Goal: Task Accomplishment & Management: Manage account settings

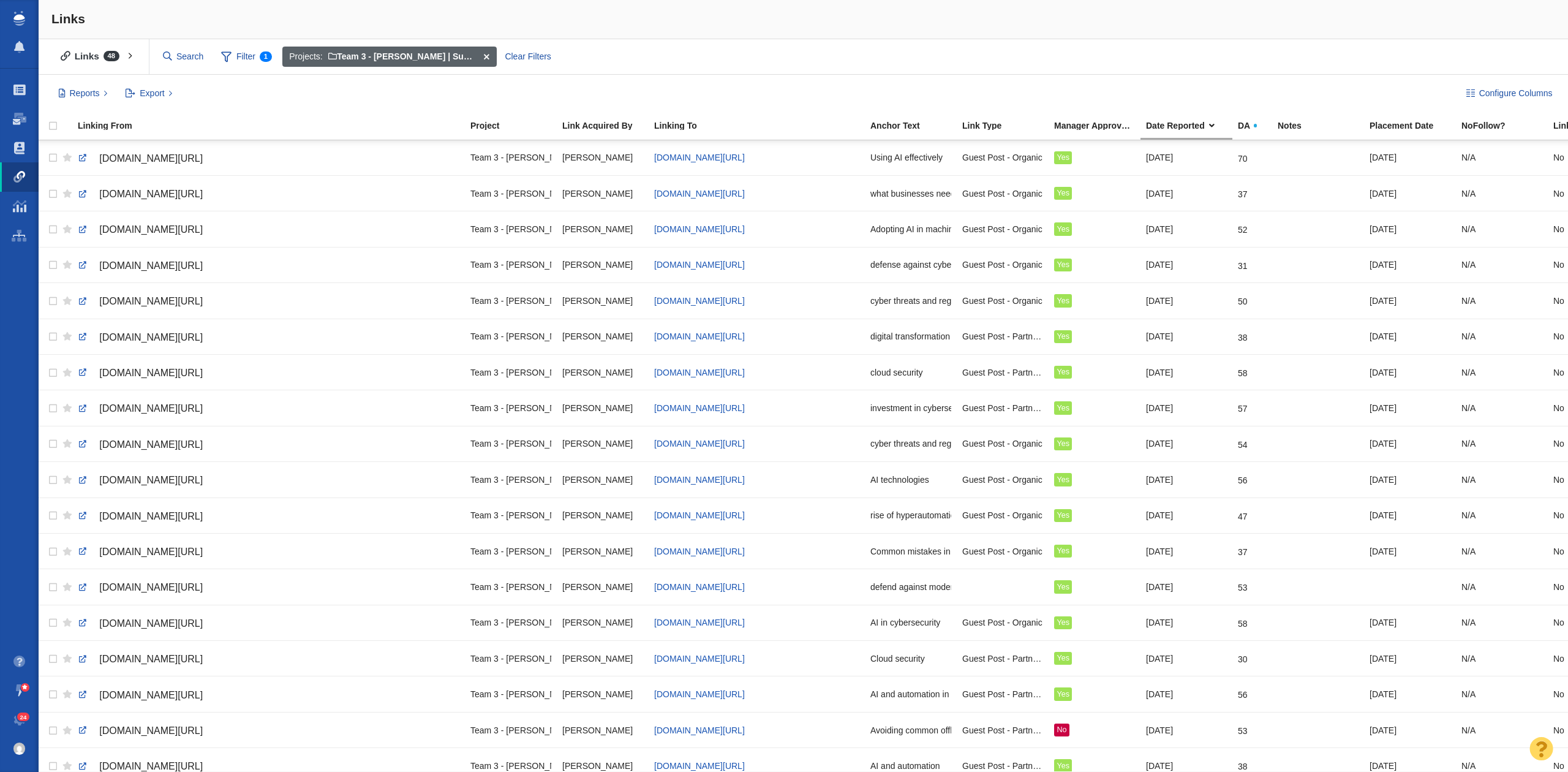
click at [487, 52] on span at bounding box center [487, 57] width 19 height 21
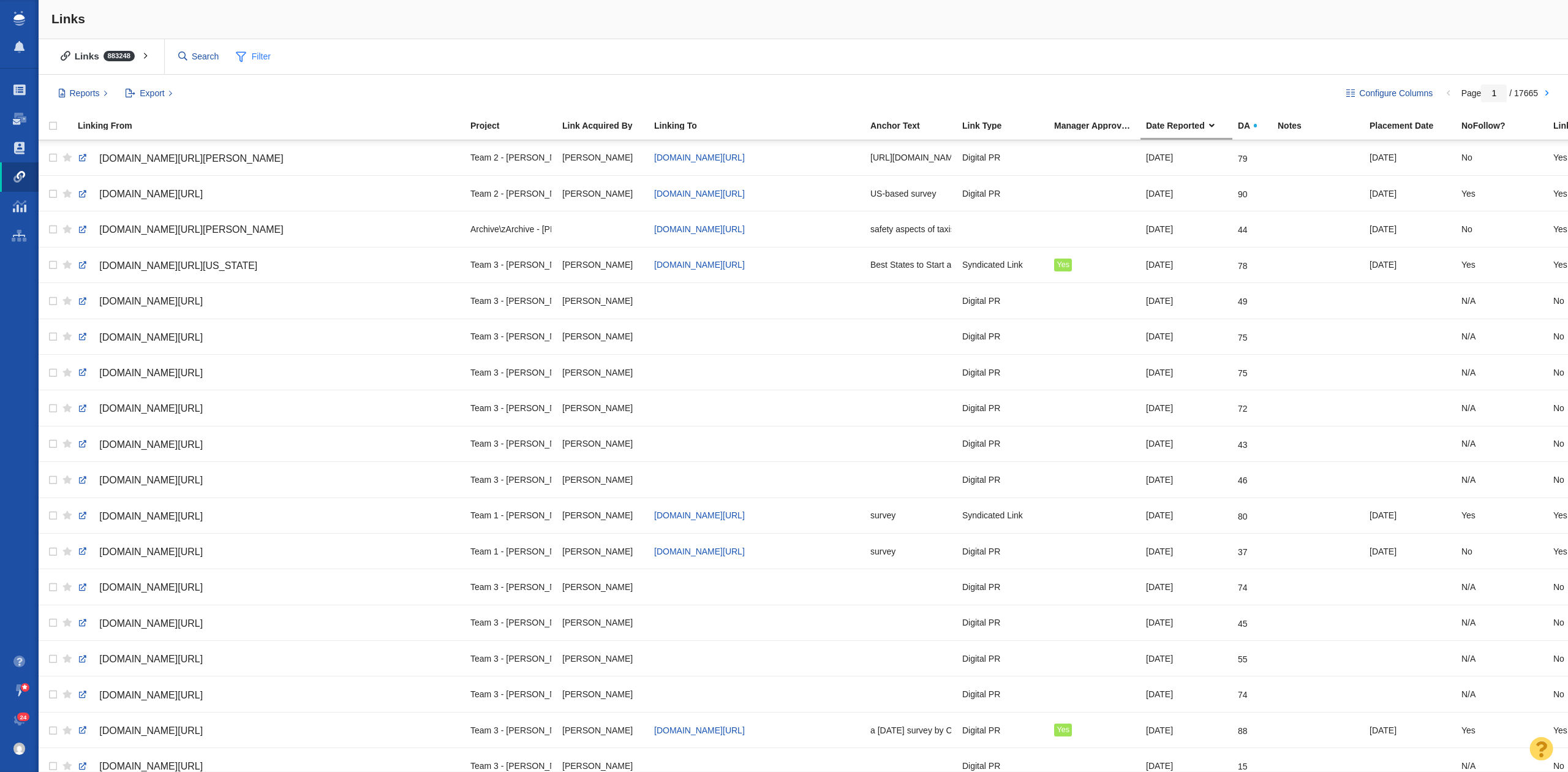
click at [256, 54] on span "Filter" at bounding box center [254, 57] width 49 height 23
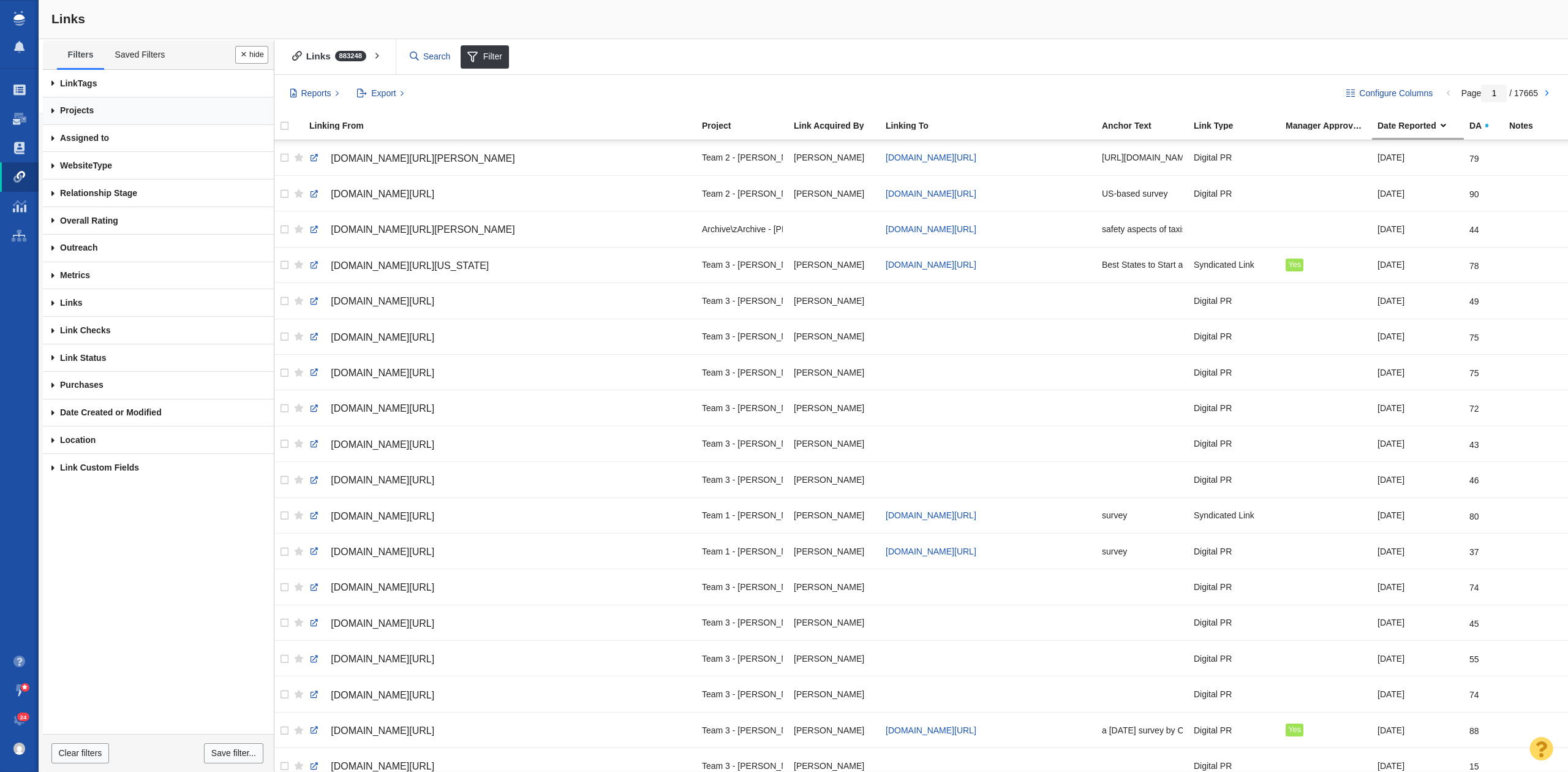
click at [125, 113] on link "Projects" at bounding box center [158, 111] width 231 height 27
click at [153, 132] on link "Any Project" at bounding box center [158, 137] width 206 height 21
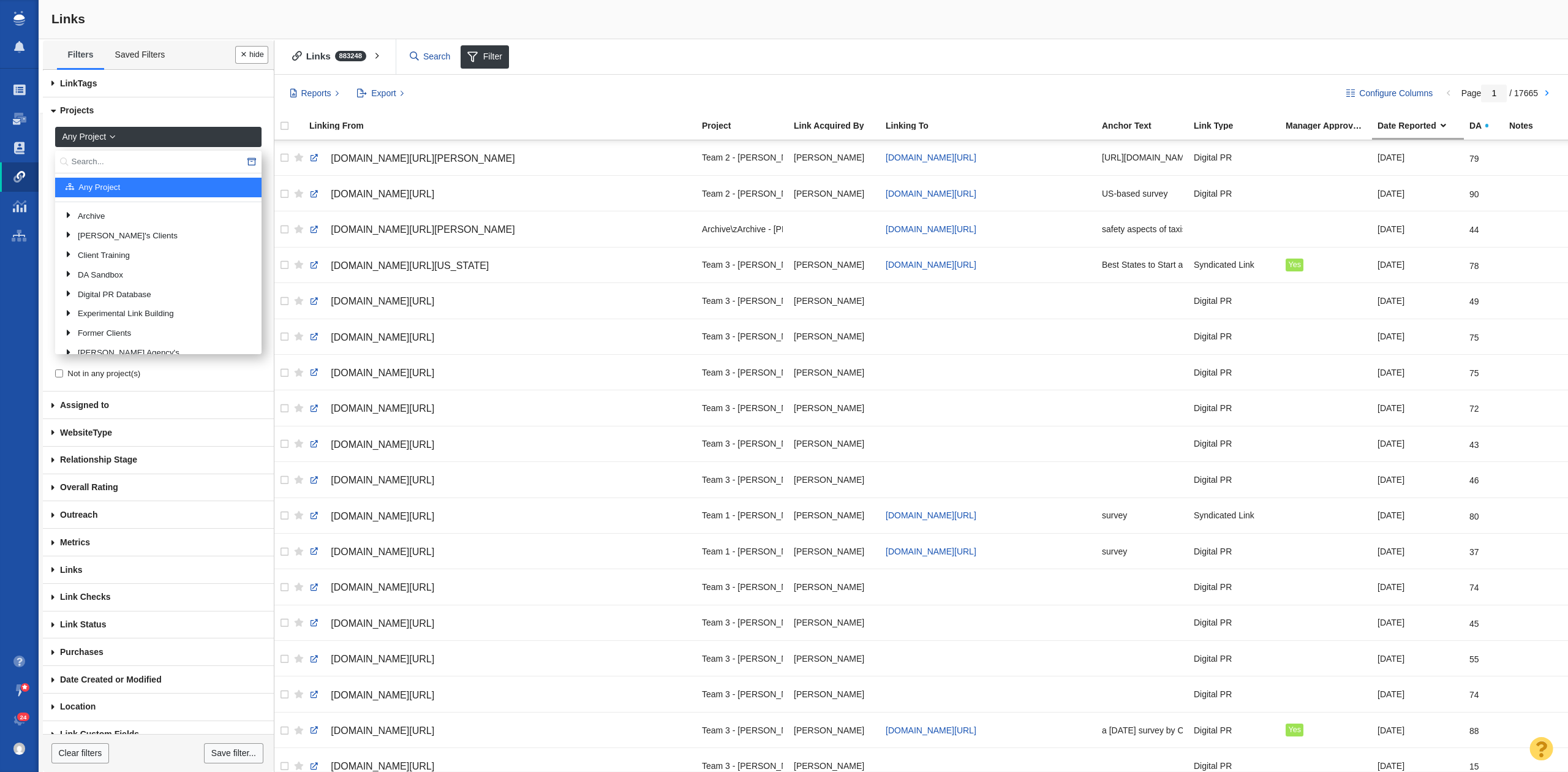
click at [142, 155] on input "text" at bounding box center [158, 162] width 206 height 23
type input "octane"
click at [187, 240] on link "Octane Seating" at bounding box center [166, 248] width 178 height 18
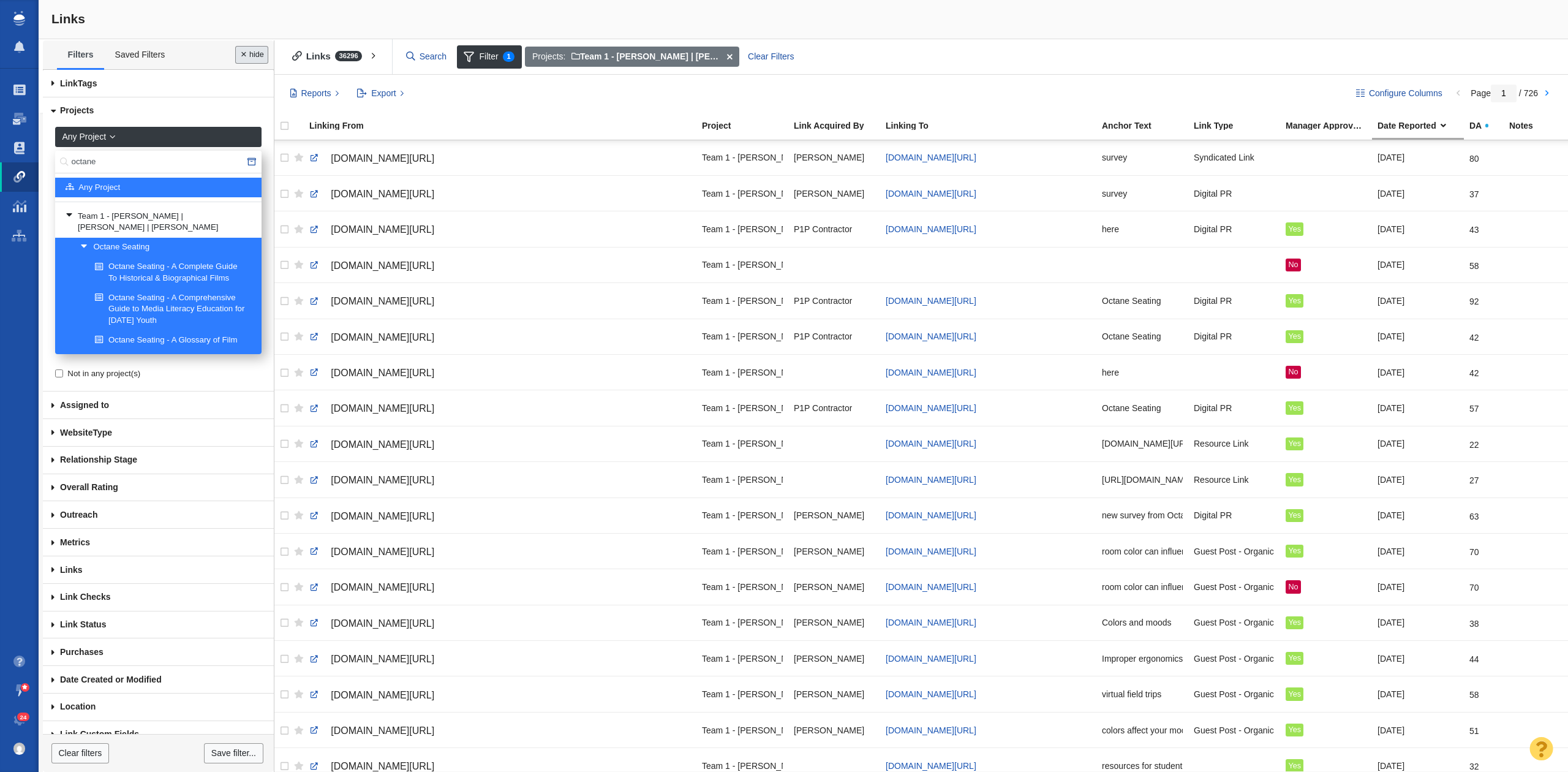
click at [250, 51] on button "Done" at bounding box center [252, 54] width 33 height 17
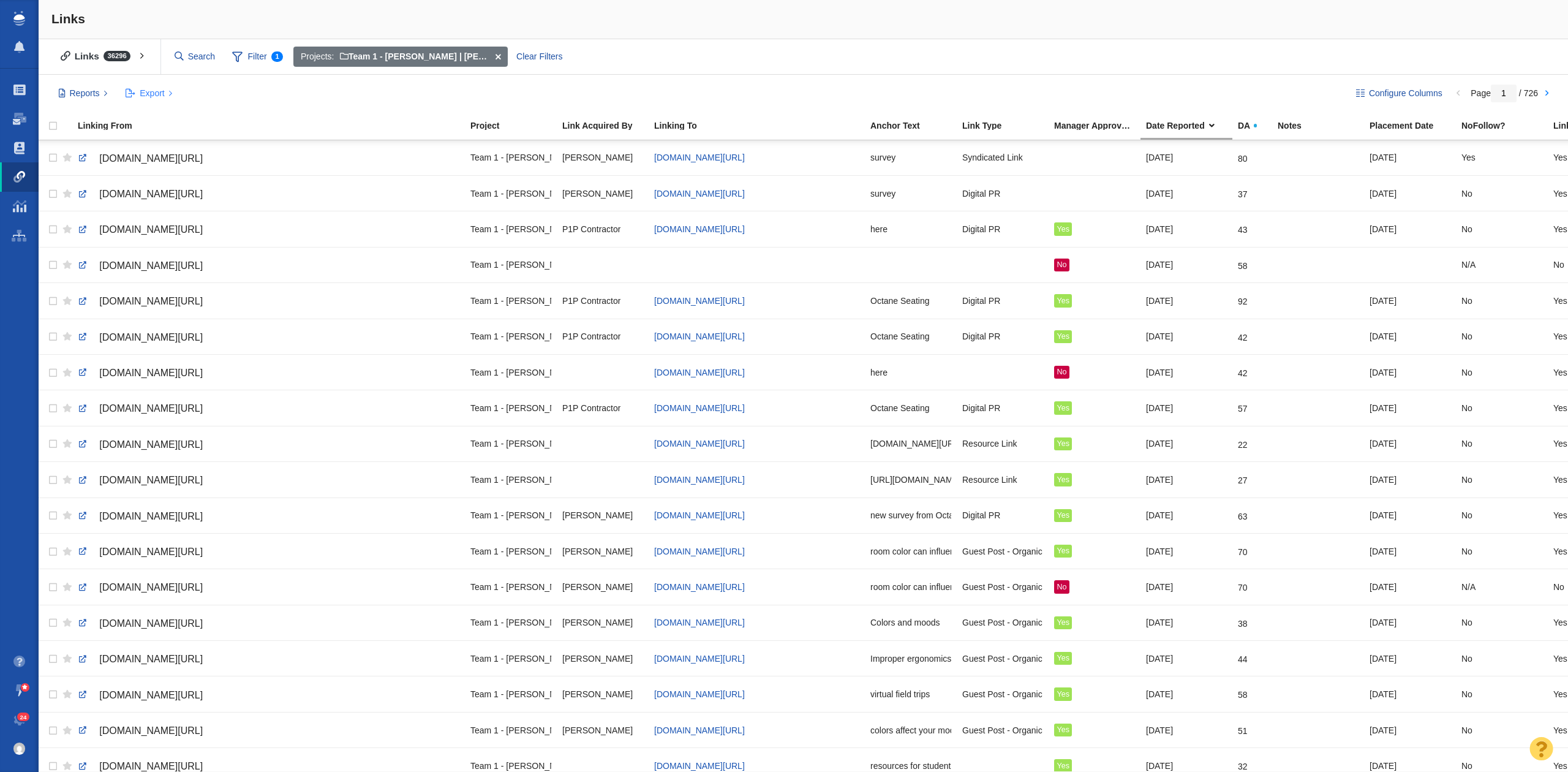
click at [168, 92] on button "Export" at bounding box center [149, 93] width 60 height 21
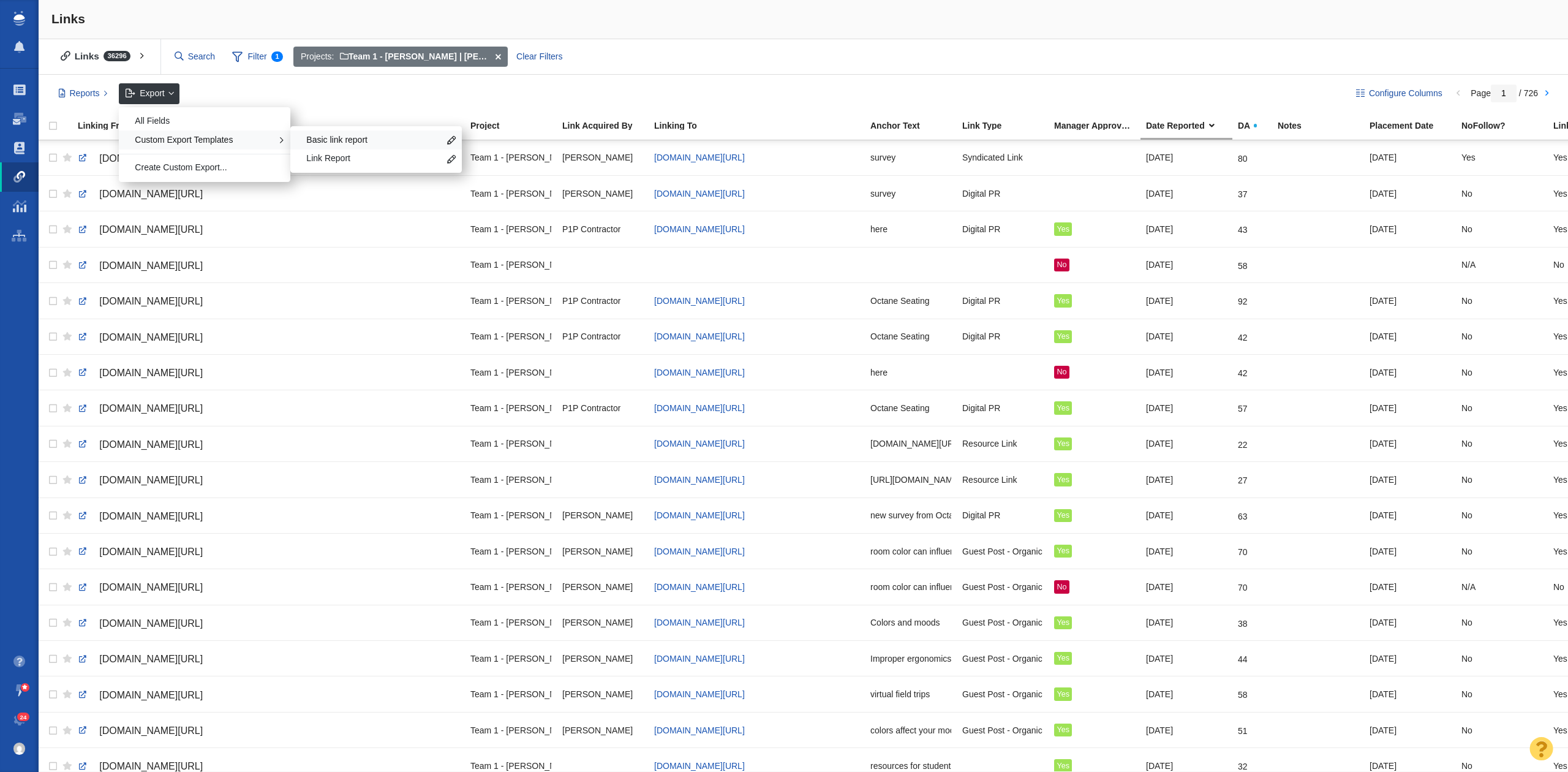
click at [342, 141] on span "Basic link report" at bounding box center [373, 140] width 133 height 12
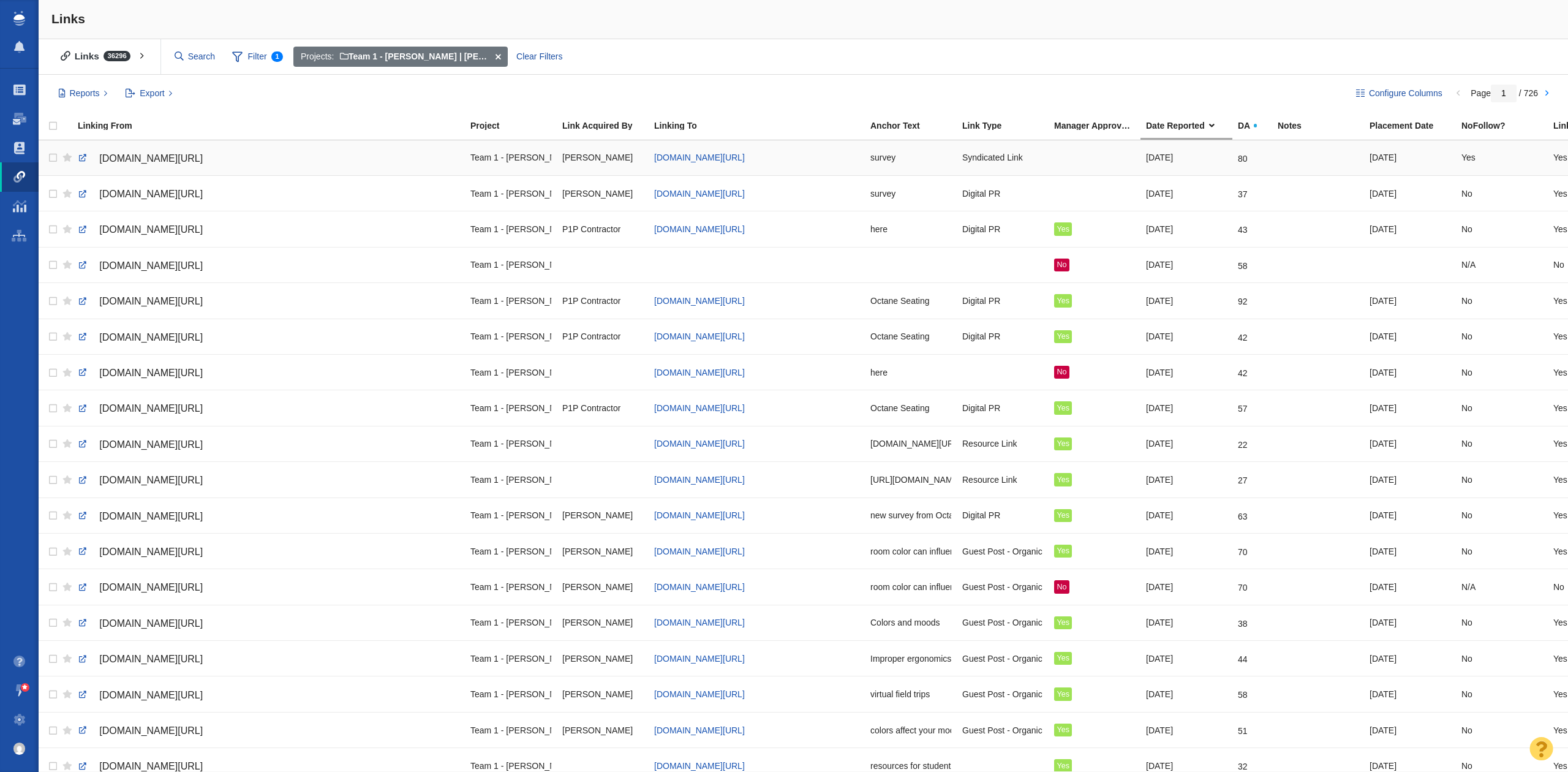
click at [1075, 155] on div at bounding box center [1095, 157] width 81 height 26
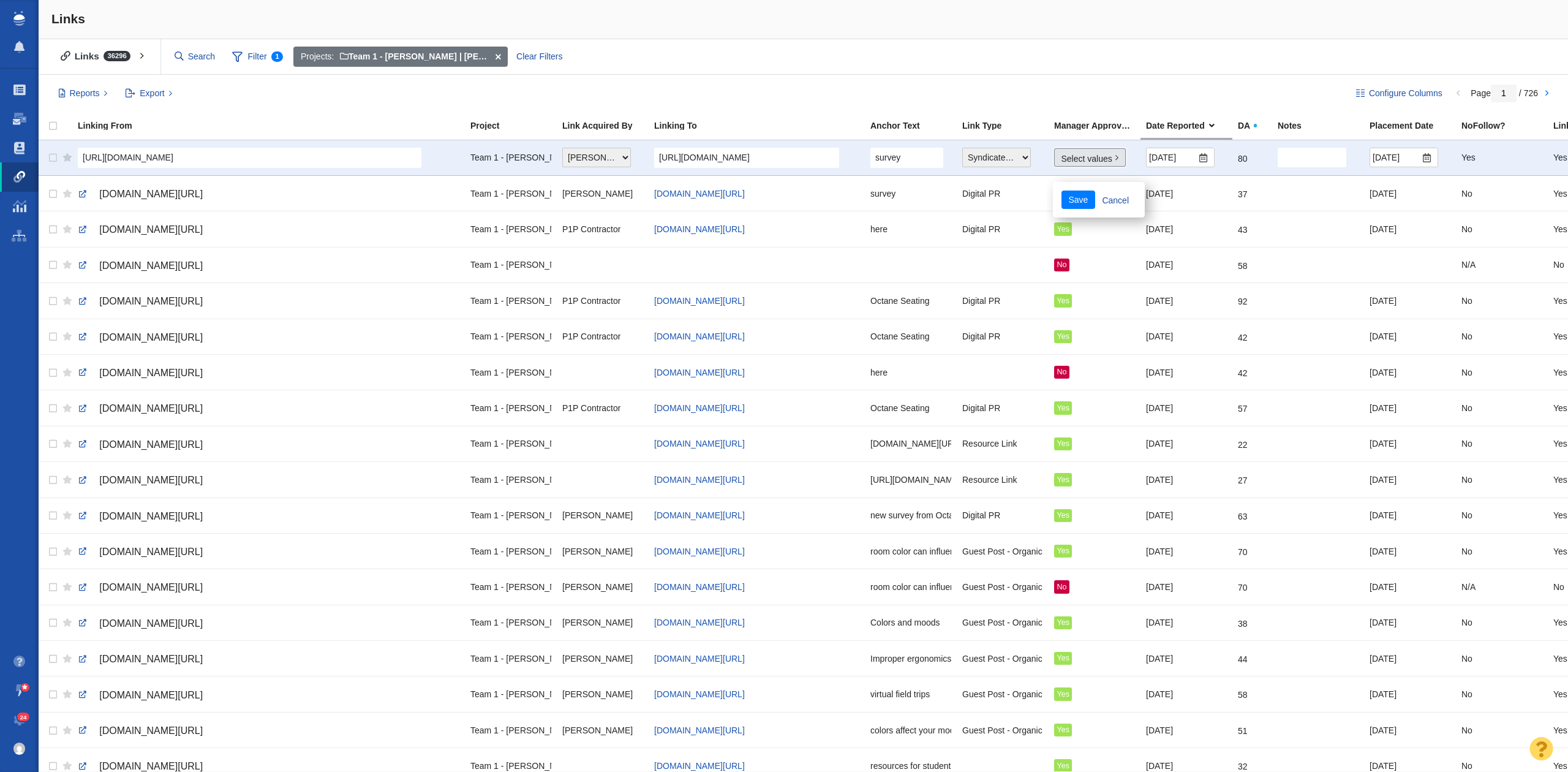
drag, startPoint x: 1079, startPoint y: 155, endPoint x: 1079, endPoint y: 164, distance: 9.0
click at [1079, 155] on link "Select values" at bounding box center [1090, 157] width 71 height 18
click at [1071, 204] on input "Yes" at bounding box center [1068, 204] width 8 height 8
checkbox input "true"
click at [1069, 299] on button "Save" at bounding box center [1079, 301] width 34 height 18
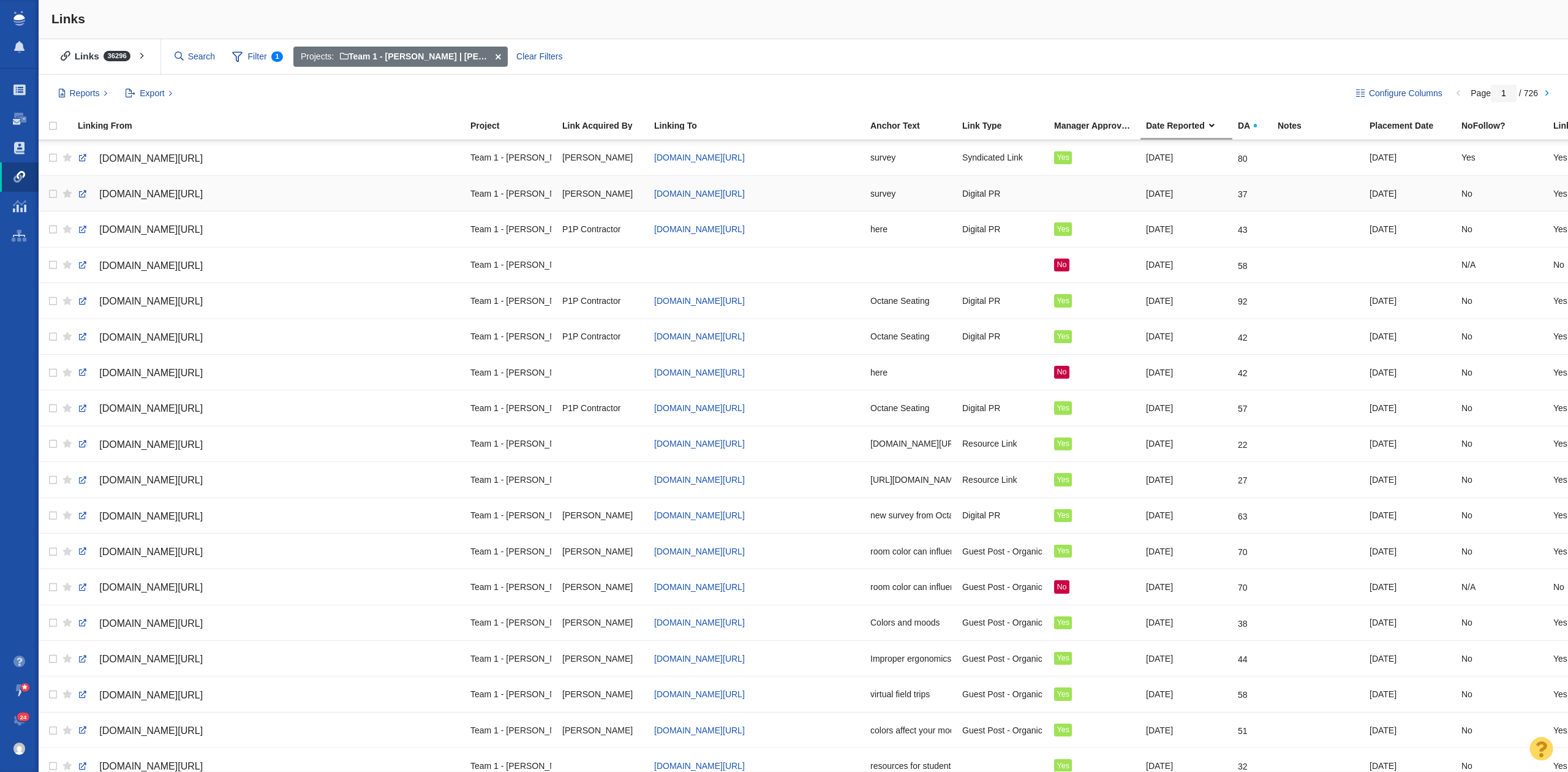
click at [1074, 196] on div at bounding box center [1095, 193] width 81 height 26
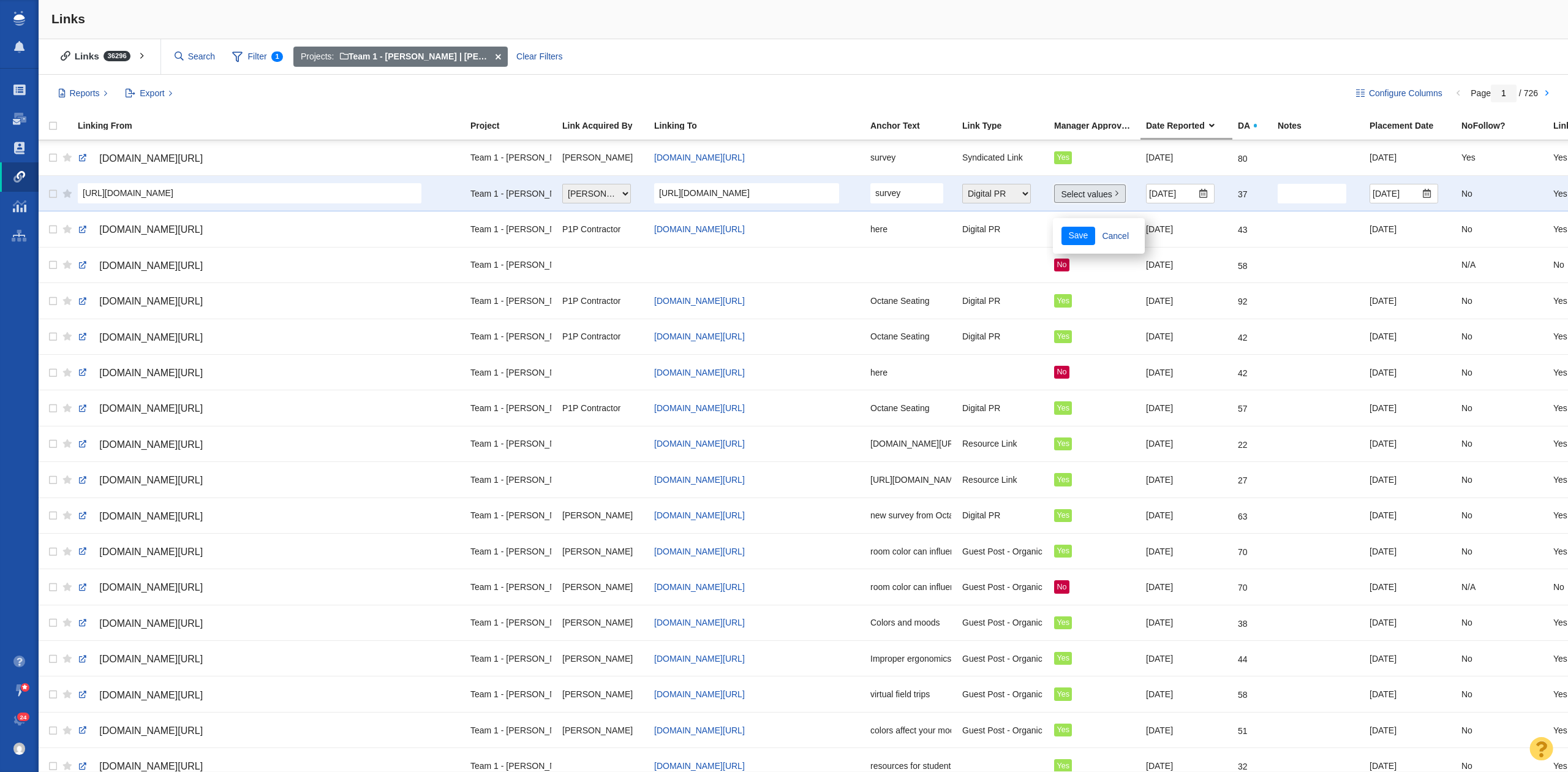
click at [1071, 195] on link "Select values" at bounding box center [1090, 194] width 71 height 18
click at [1066, 240] on input "Yes" at bounding box center [1068, 239] width 8 height 8
checkbox input "true"
click at [1077, 330] on button "Save" at bounding box center [1079, 336] width 34 height 18
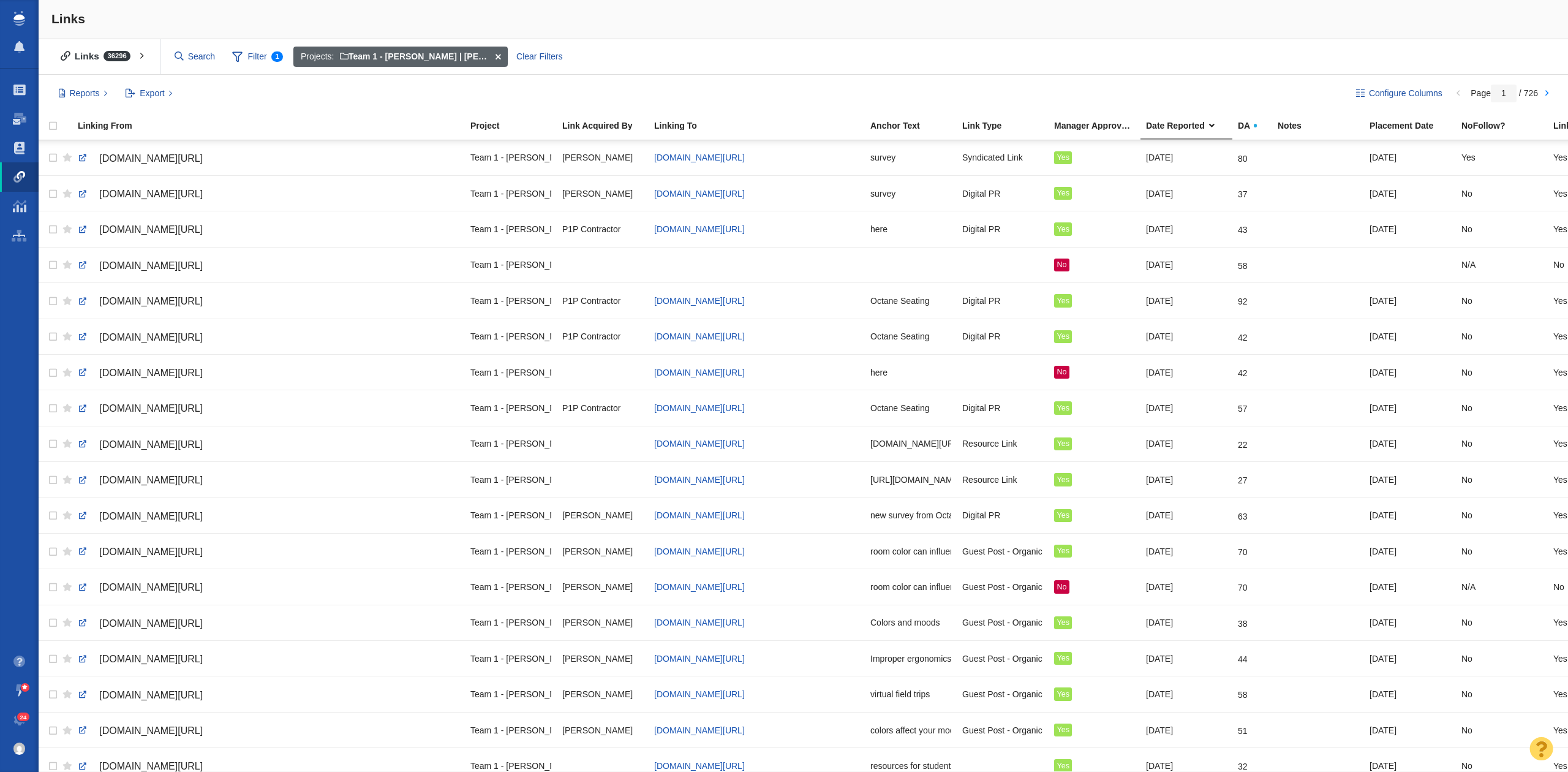
click at [505, 60] on span at bounding box center [498, 57] width 19 height 21
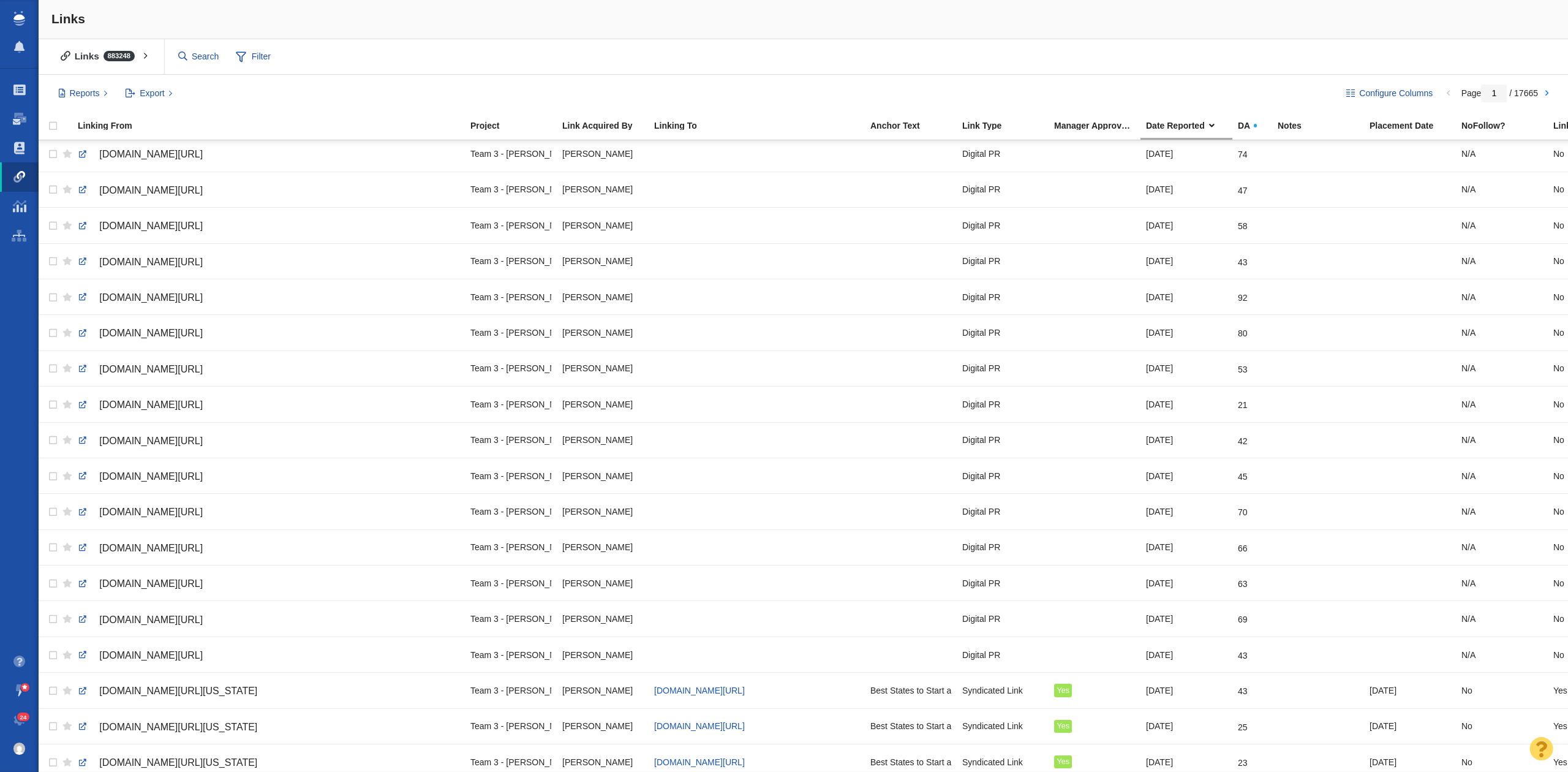
scroll to position [1179, 0]
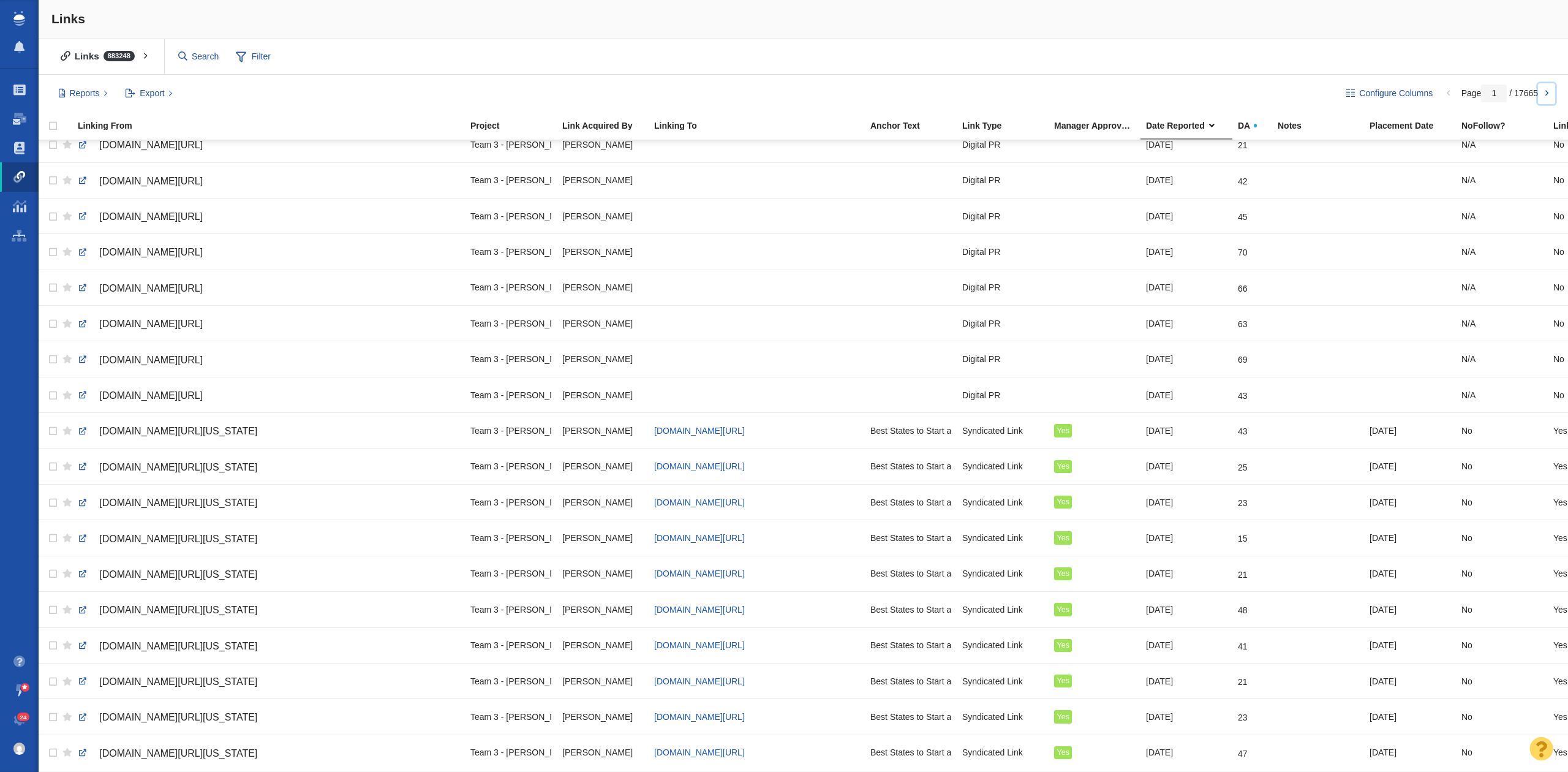
click at [1542, 90] on link at bounding box center [1546, 93] width 17 height 21
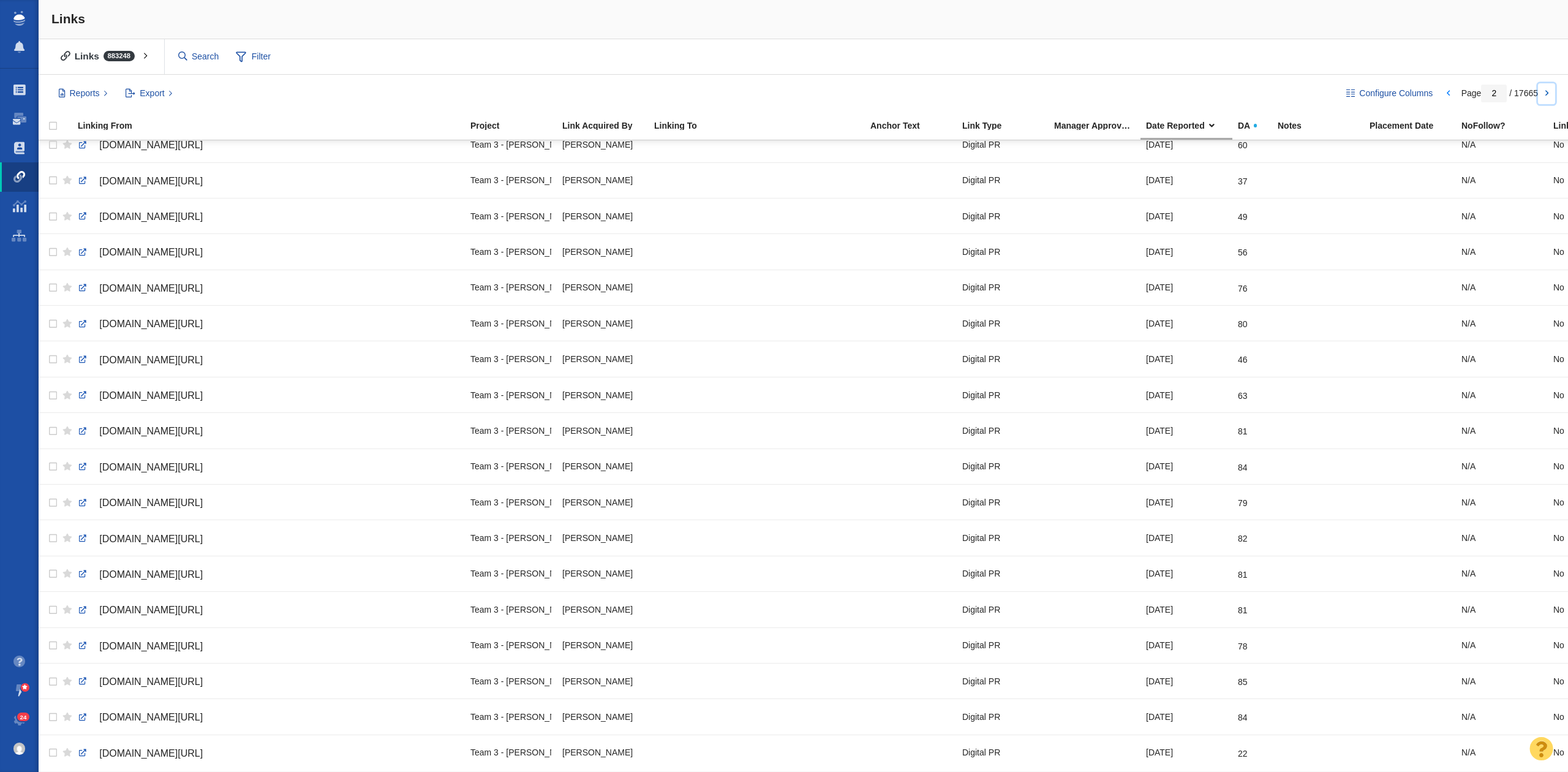
click at [1542, 93] on link at bounding box center [1546, 93] width 17 height 21
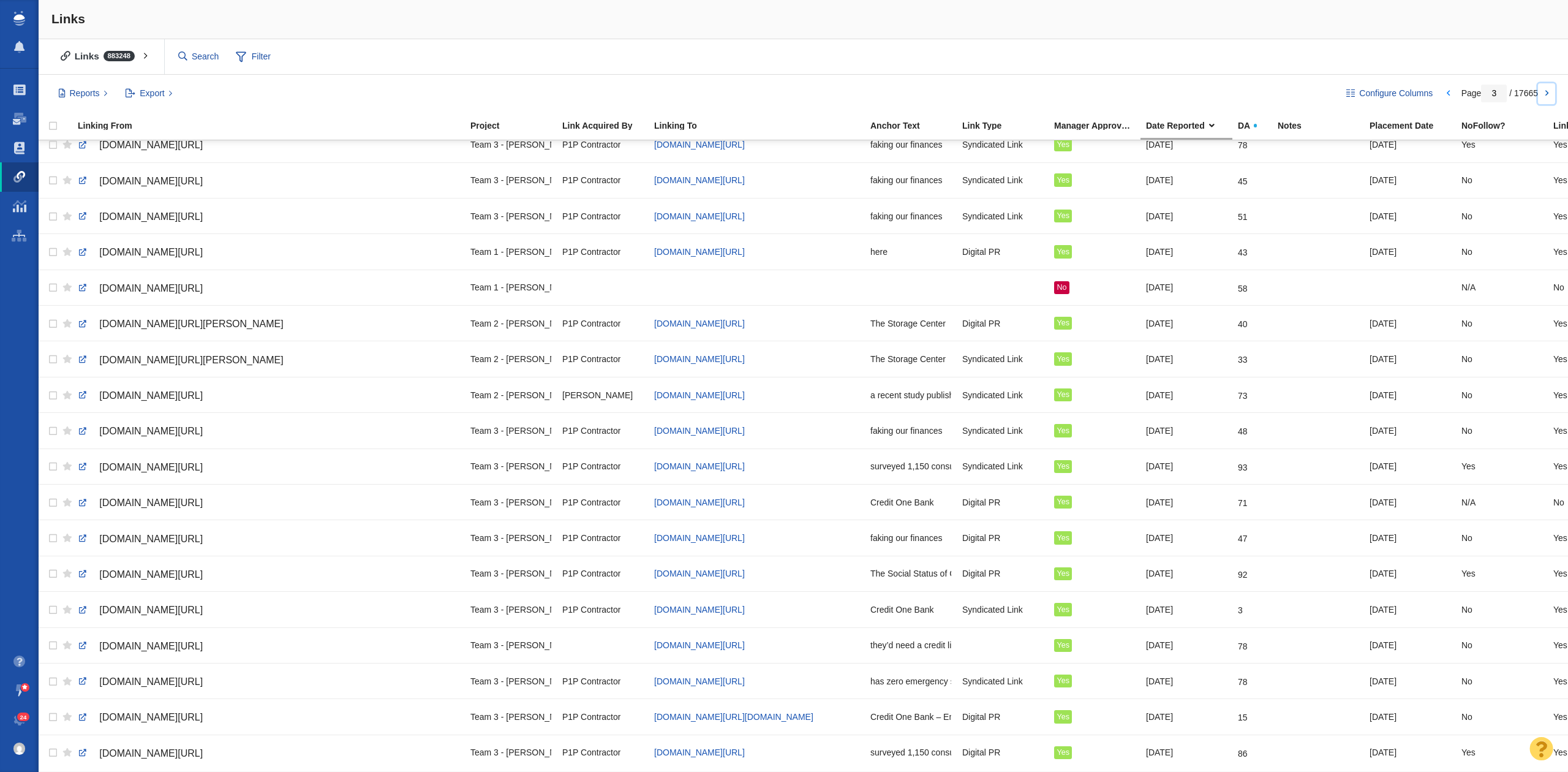
click at [1542, 94] on link at bounding box center [1546, 93] width 17 height 21
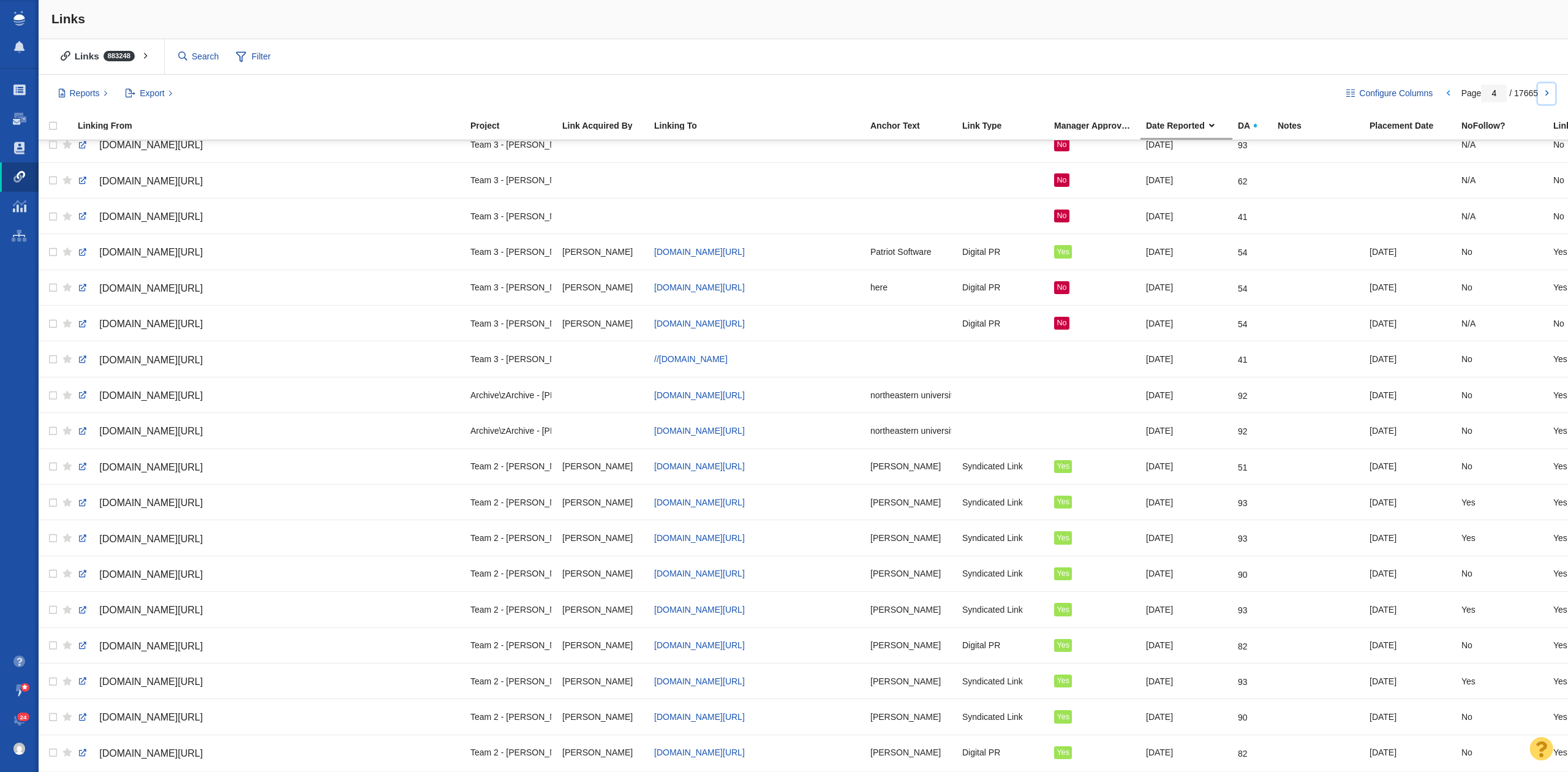
click at [1540, 100] on link at bounding box center [1546, 93] width 17 height 21
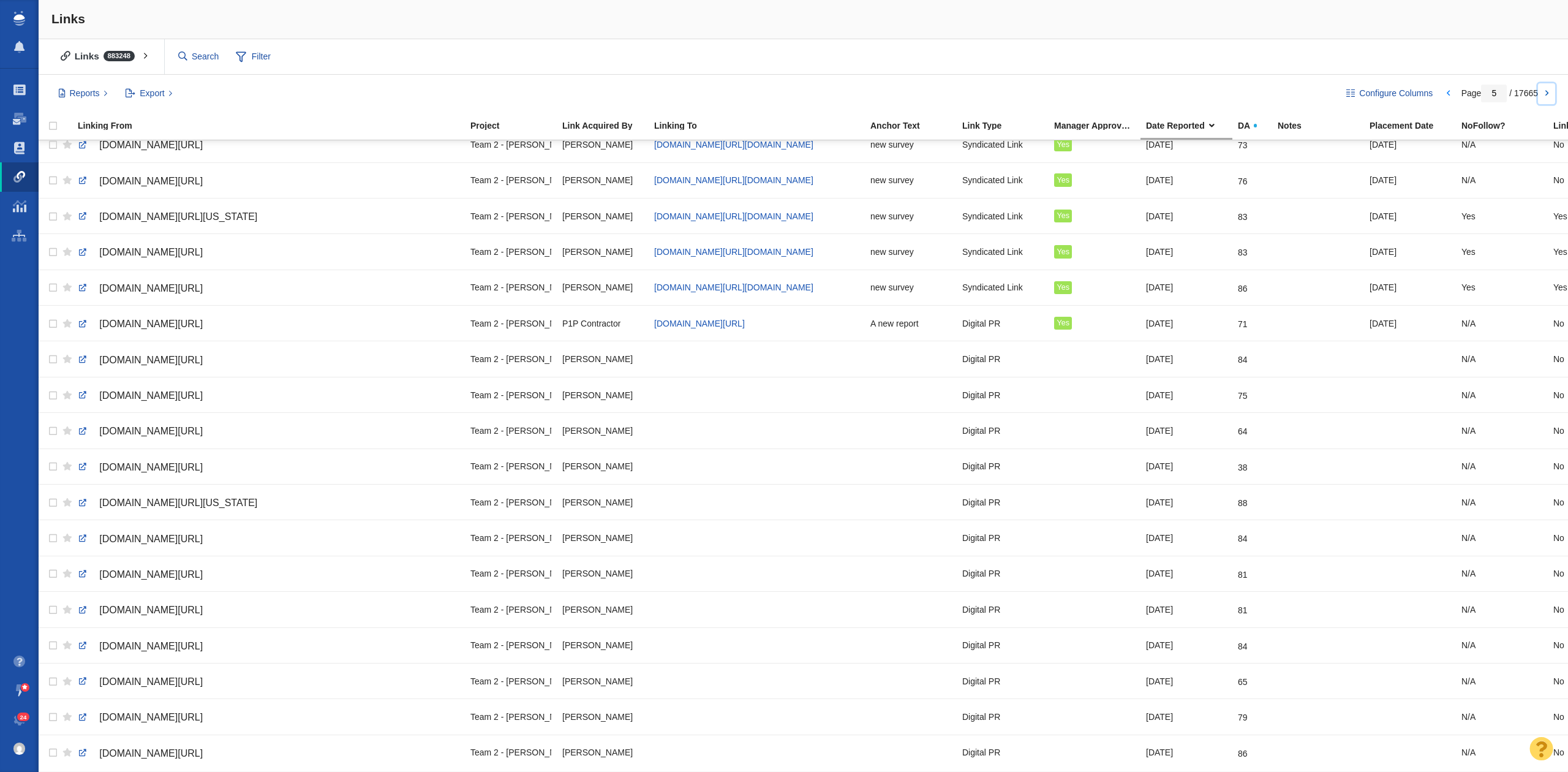
click at [1547, 94] on link at bounding box center [1546, 93] width 17 height 21
type input "6"
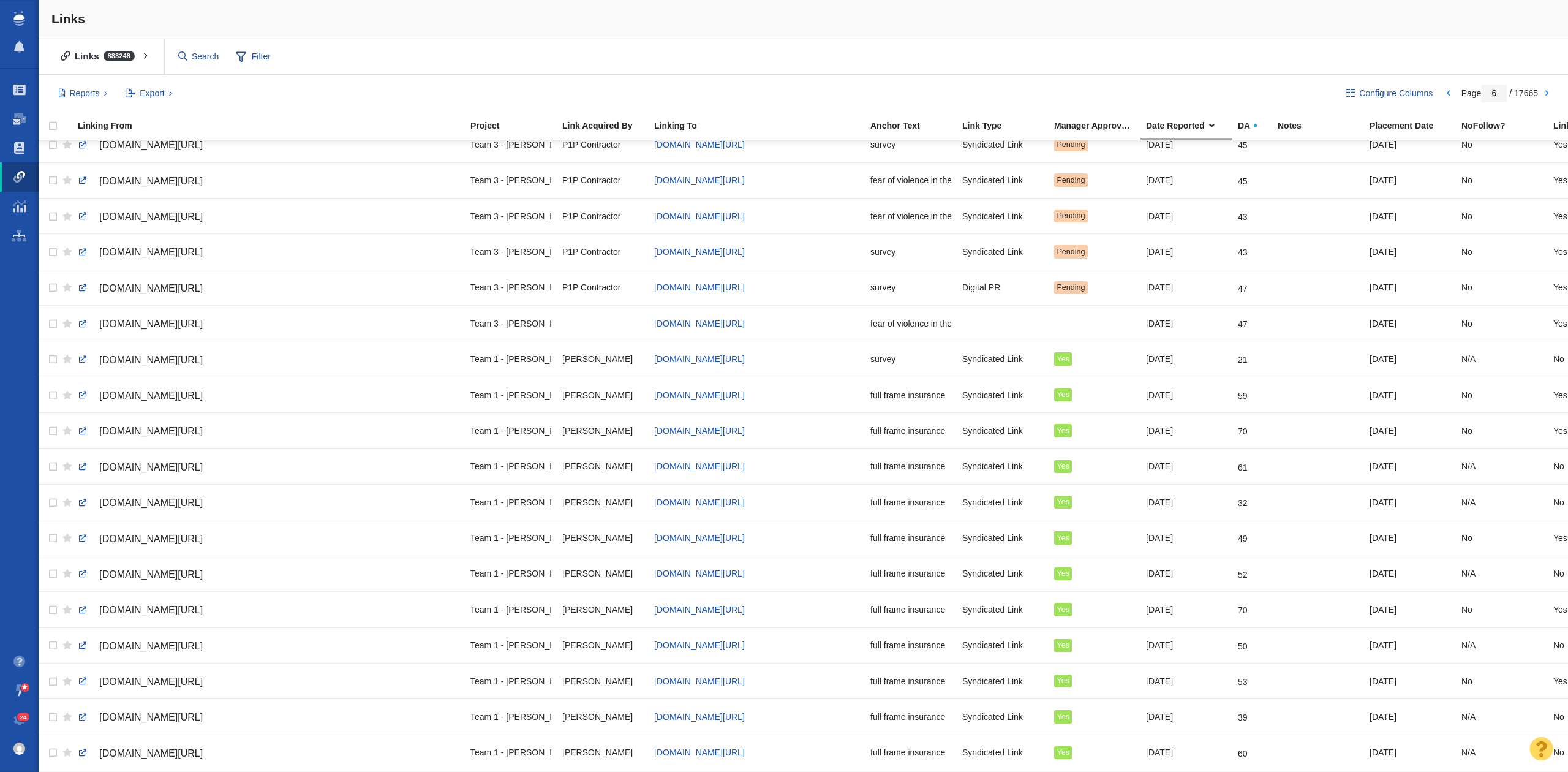
click at [1045, 18] on div "Links" at bounding box center [803, 19] width 1530 height 39
click at [203, 283] on span "catcountry1073.com/workplace-violence-safety-survey" at bounding box center [151, 288] width 103 height 10
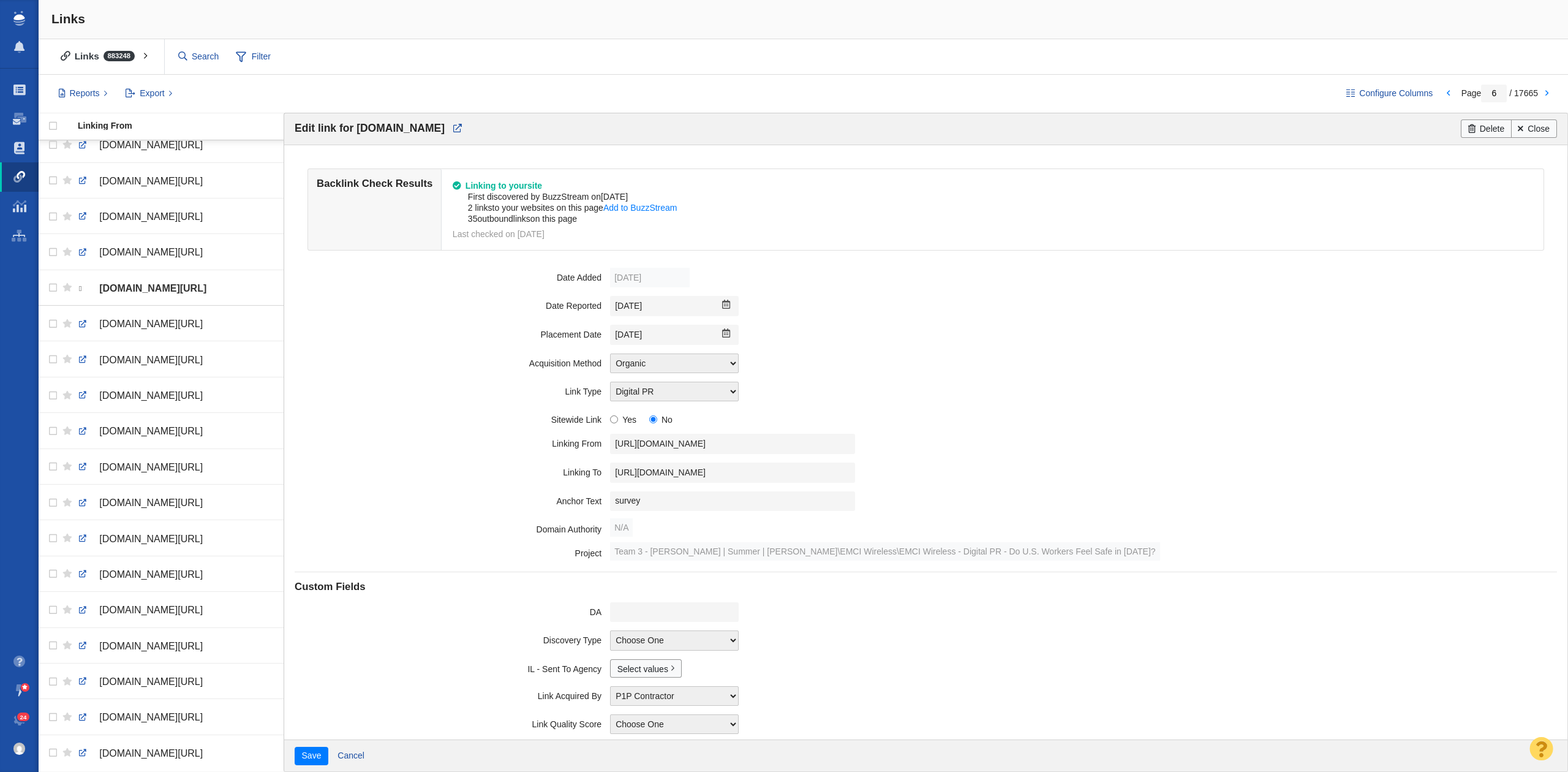
scroll to position [1168, 0]
click at [696, 444] on input "https://catcountry1073.com/workplace-violence-safety-survey" at bounding box center [732, 444] width 245 height 20
click at [697, 444] on input "https://catcountry1073.com/workplace-violence-safety-survey" at bounding box center [732, 444] width 245 height 20
click at [1067, 348] on field "Placement Date 9/18/2025 Previous Month (August 2025) September 2025 Next Month…" at bounding box center [926, 335] width 1262 height 29
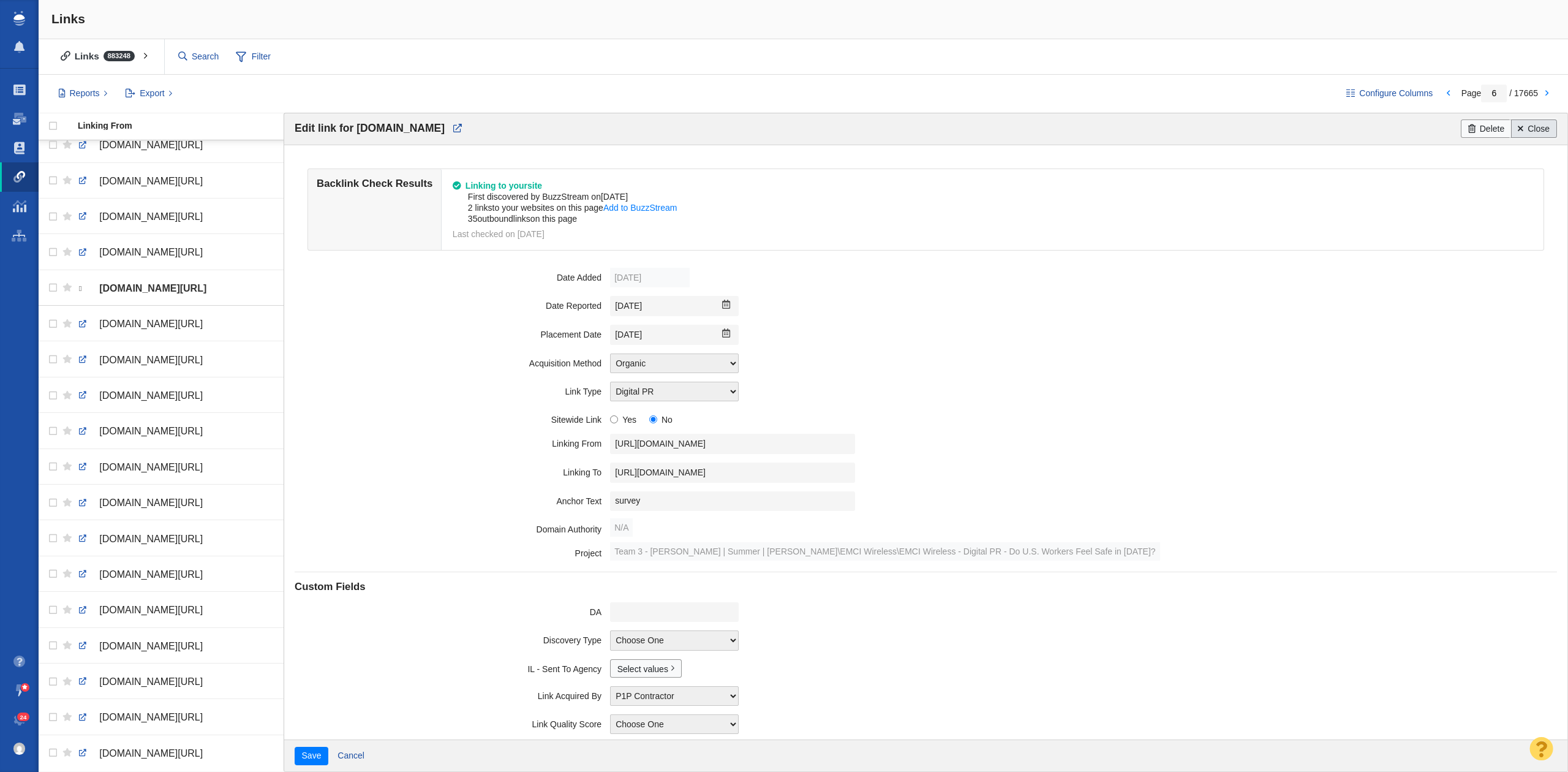
click at [1520, 132] on link "Close" at bounding box center [1534, 129] width 46 height 18
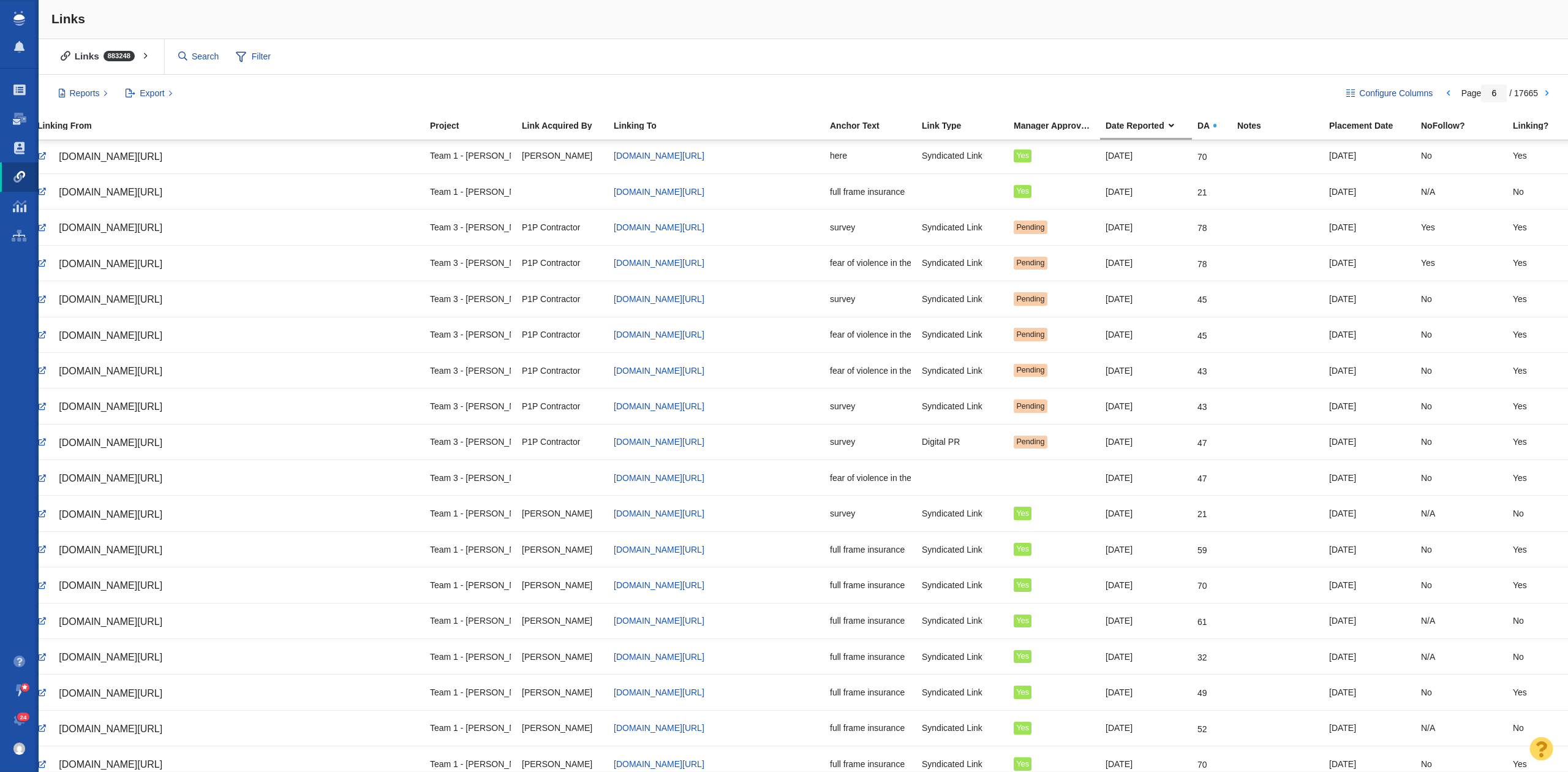
scroll to position [0, 0]
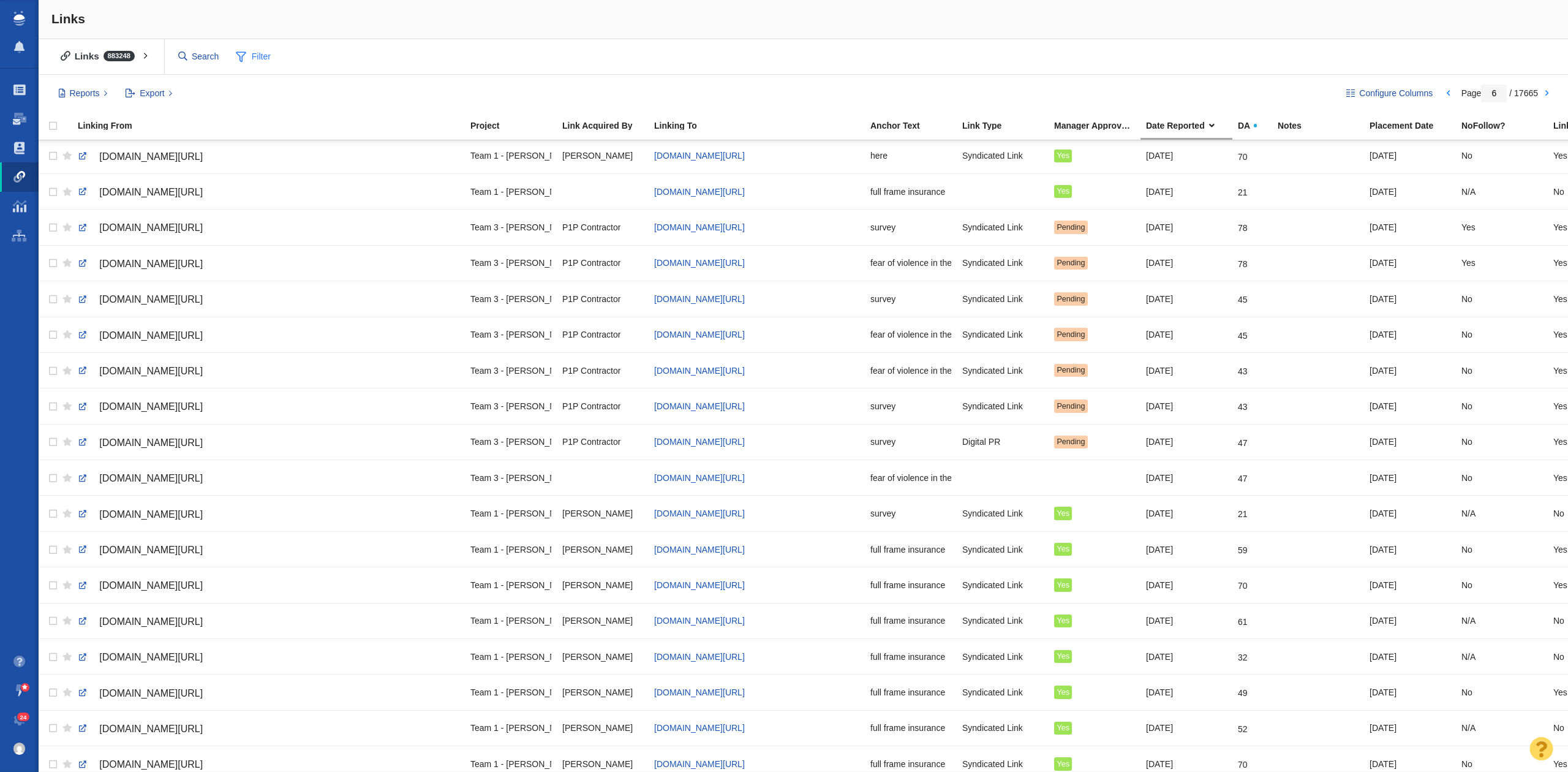
click at [256, 49] on span "Filter" at bounding box center [254, 57] width 49 height 23
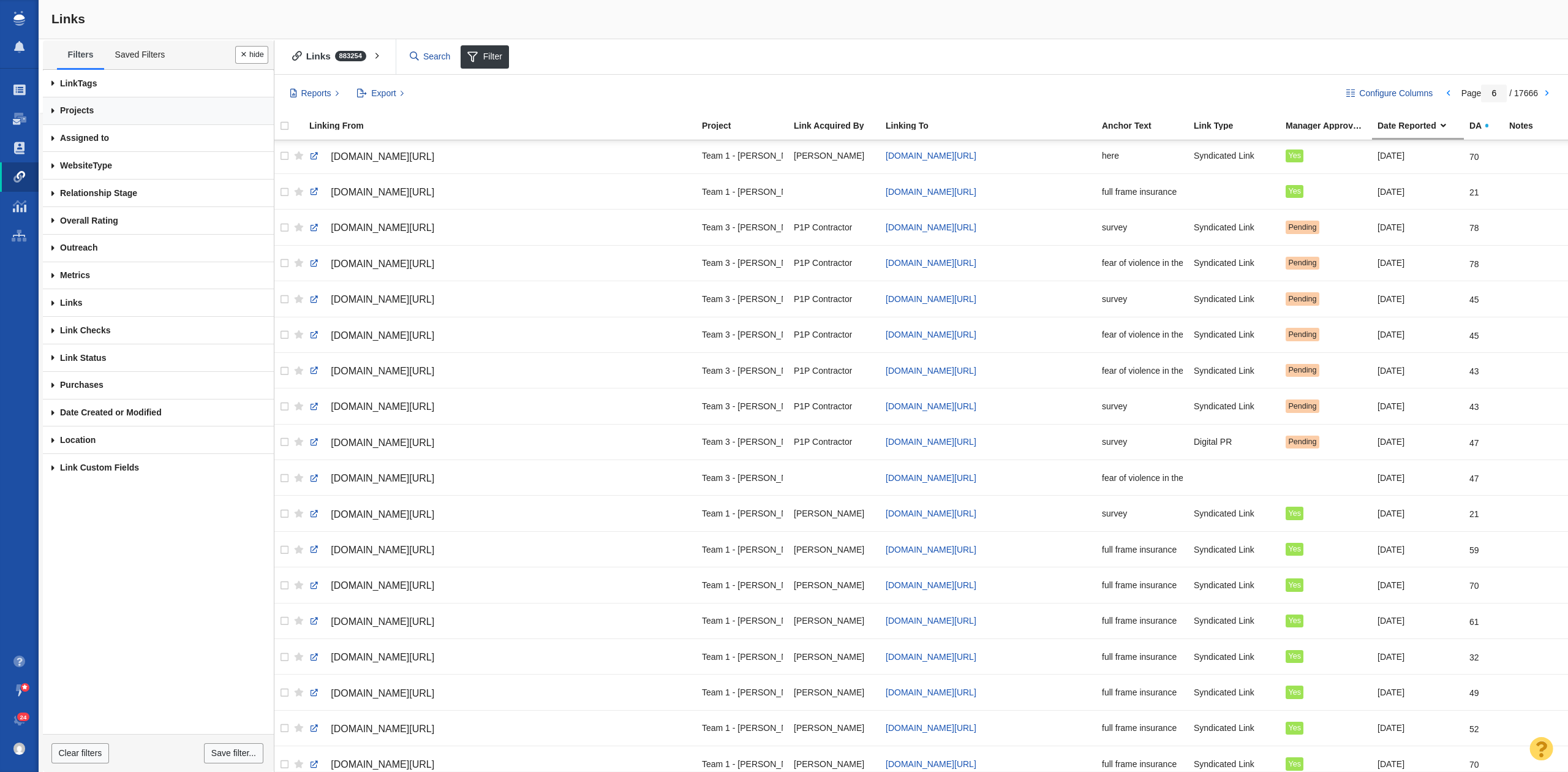
click at [194, 113] on link "Projects" at bounding box center [158, 111] width 231 height 27
click at [207, 136] on link "Any Project" at bounding box center [158, 137] width 206 height 21
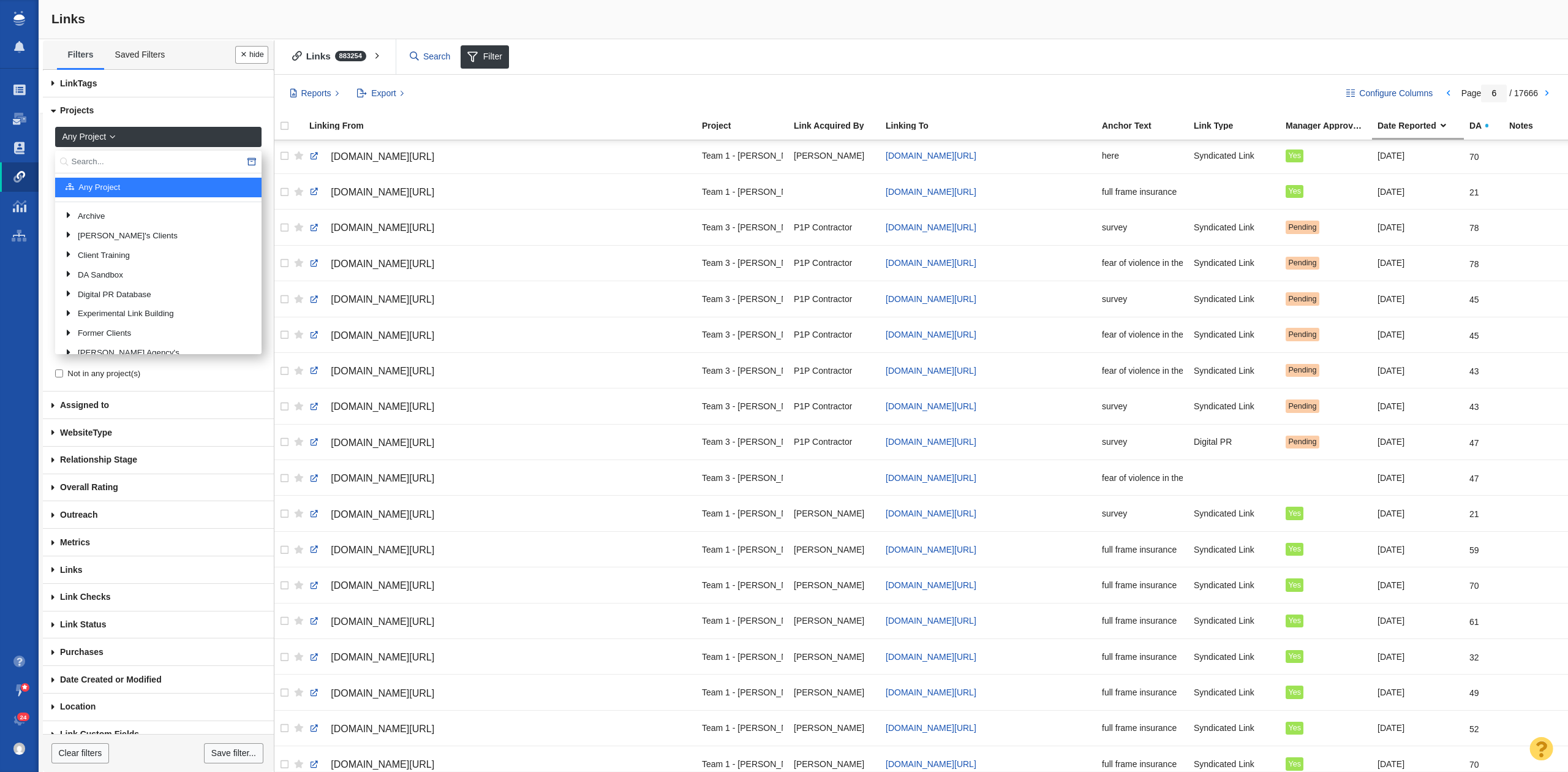
click at [174, 178] on td "Any Project" at bounding box center [159, 187] width 198 height 19
click at [173, 160] on input "text" at bounding box center [158, 162] width 206 height 23
type input "emci"
click at [186, 238] on link "EMCI Wireless" at bounding box center [166, 248] width 178 height 18
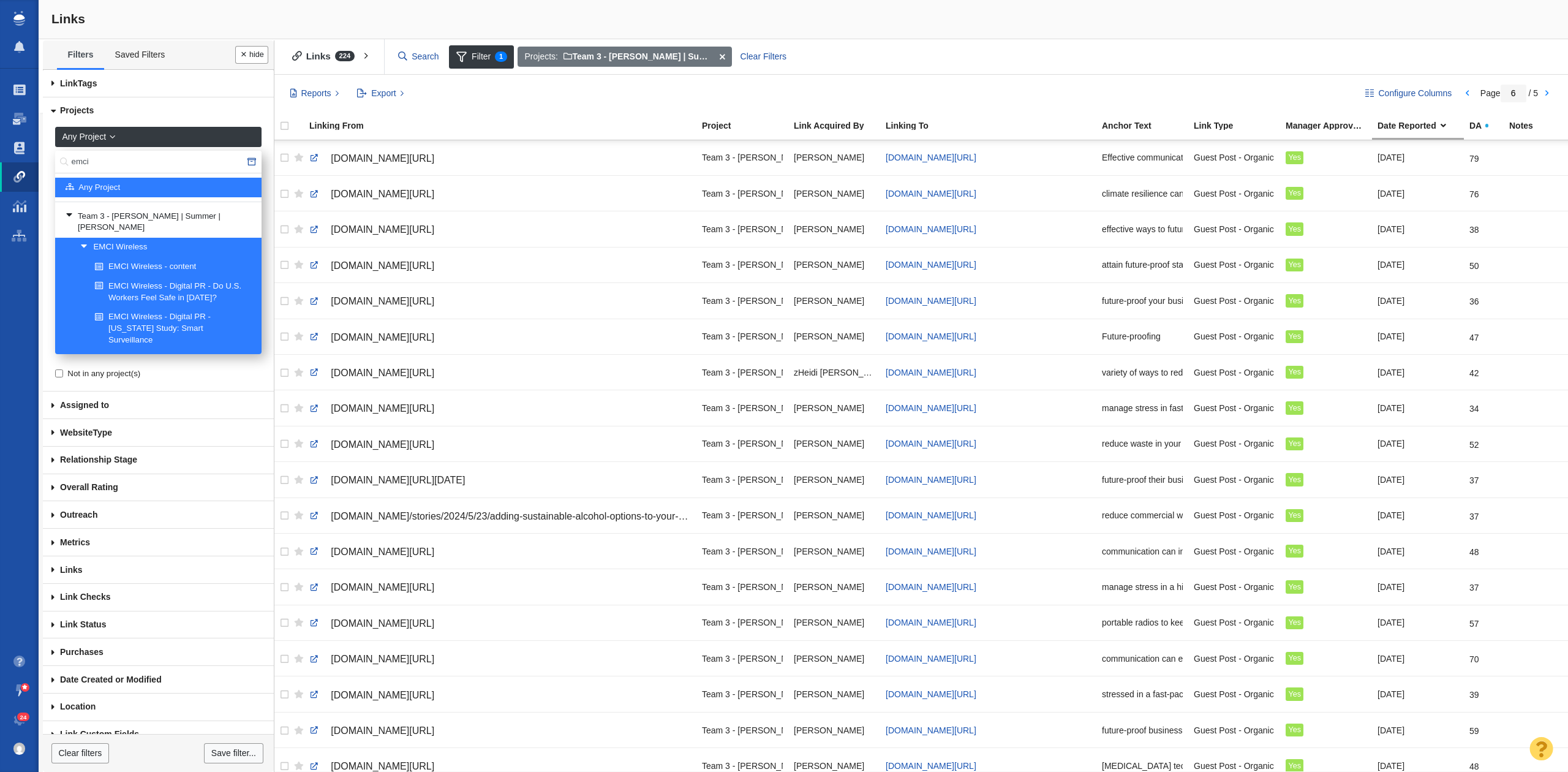
click at [247, 53] on button "Done" at bounding box center [252, 54] width 33 height 17
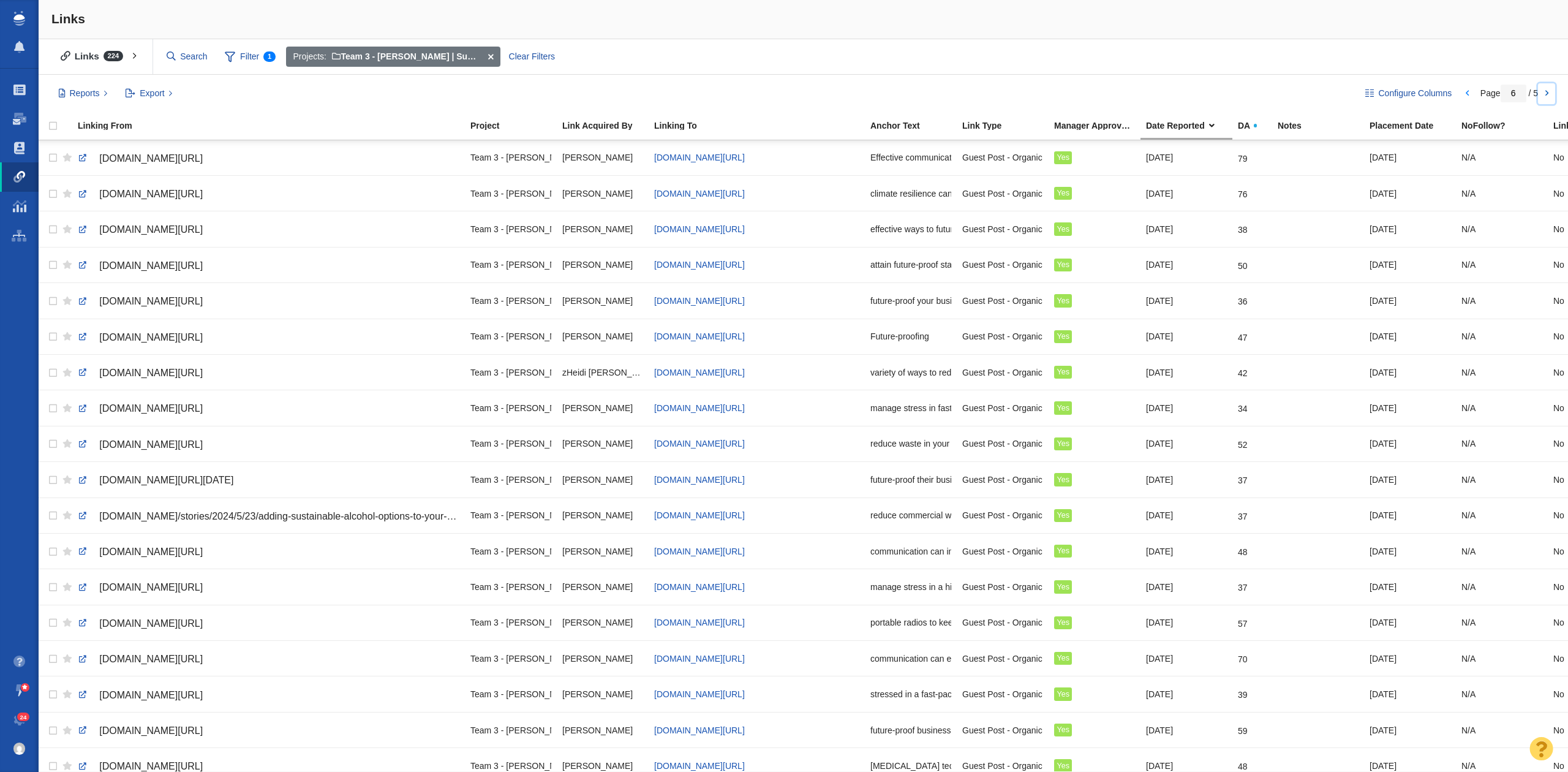
click at [1550, 89] on link at bounding box center [1546, 93] width 17 height 21
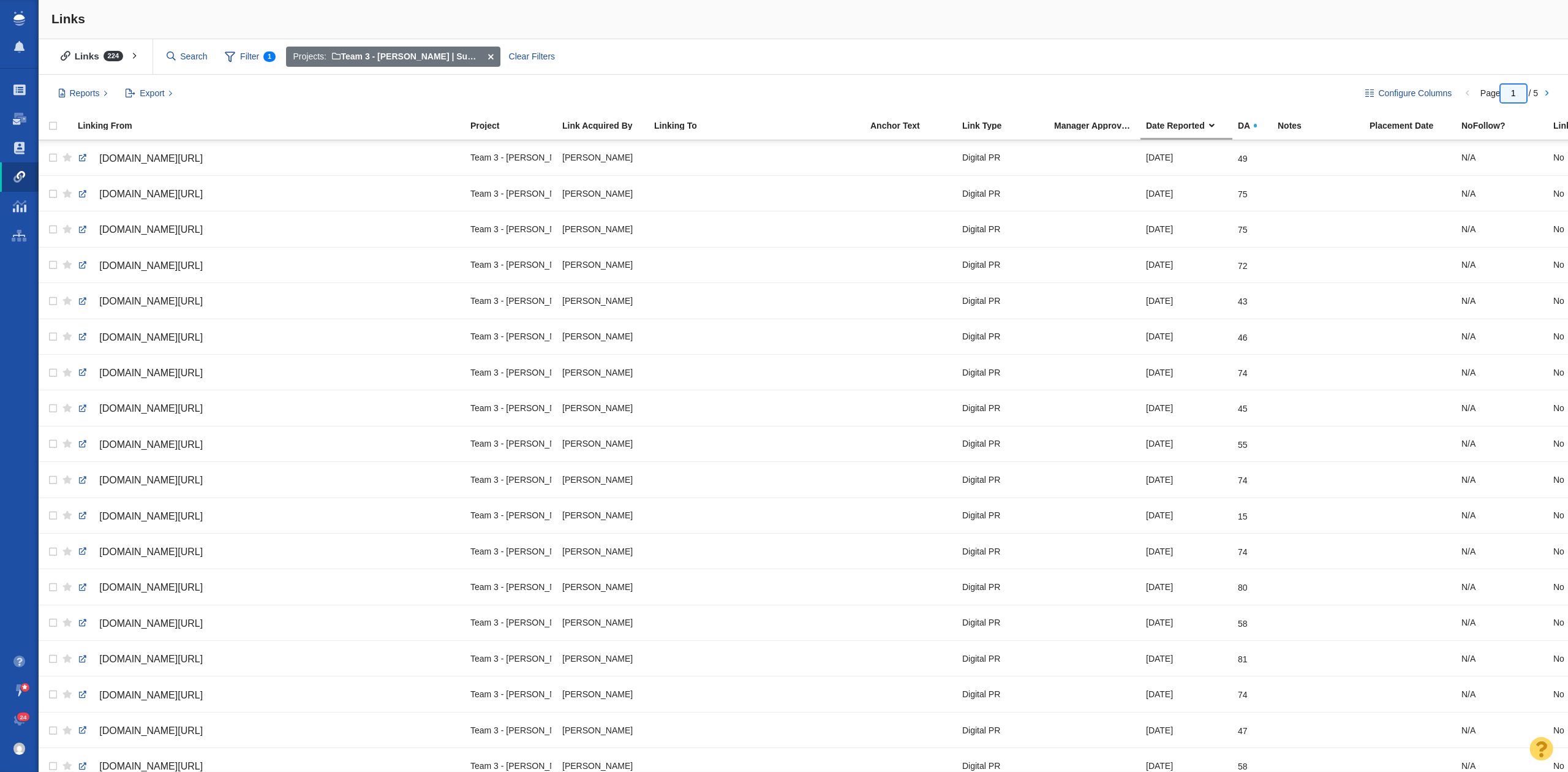
click at [1510, 94] on input "1" at bounding box center [1514, 93] width 26 height 17
click at [1023, 38] on div "Links" at bounding box center [803, 19] width 1530 height 39
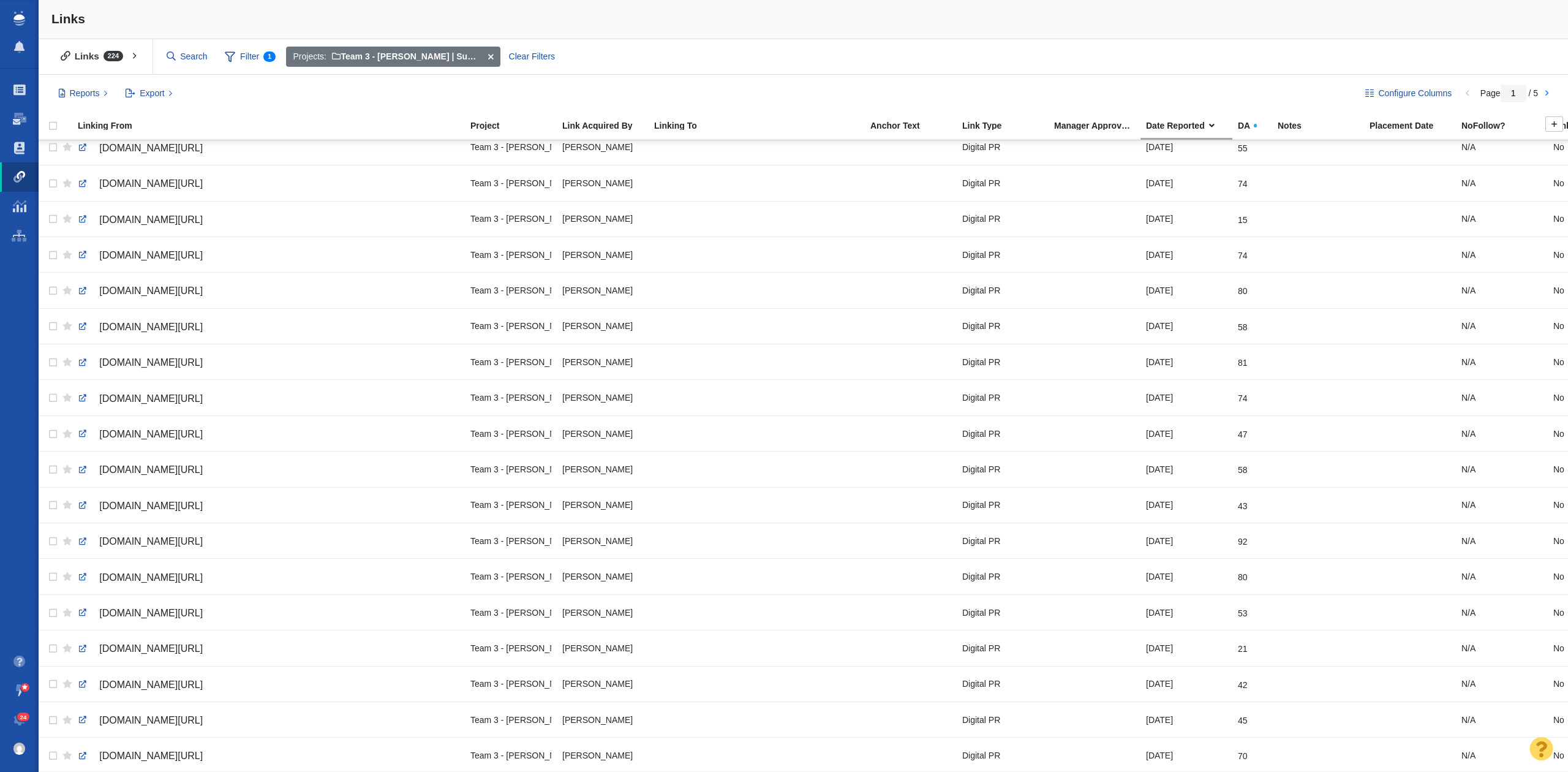
scroll to position [280, 0]
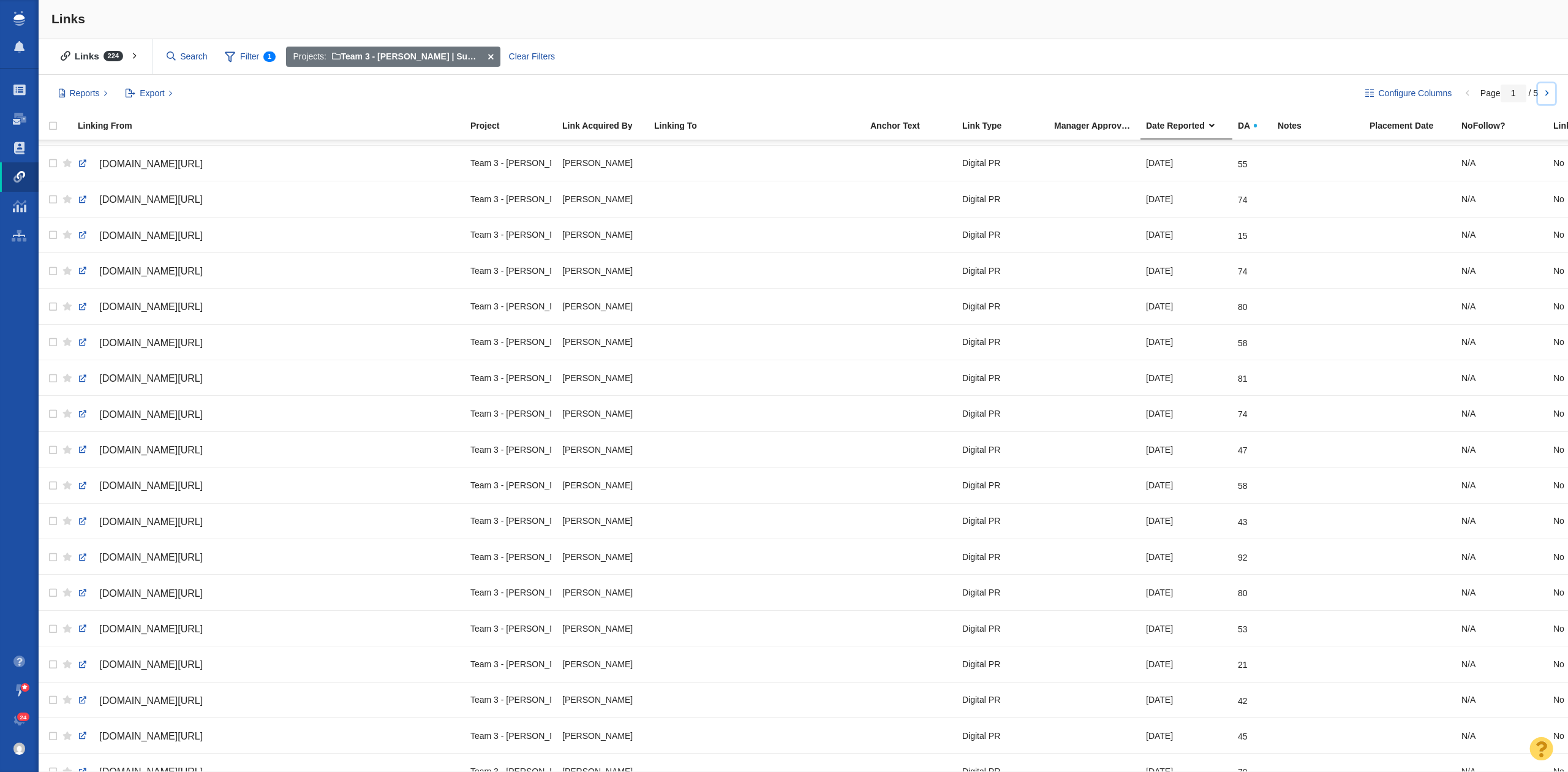
click at [1547, 89] on link at bounding box center [1546, 93] width 17 height 21
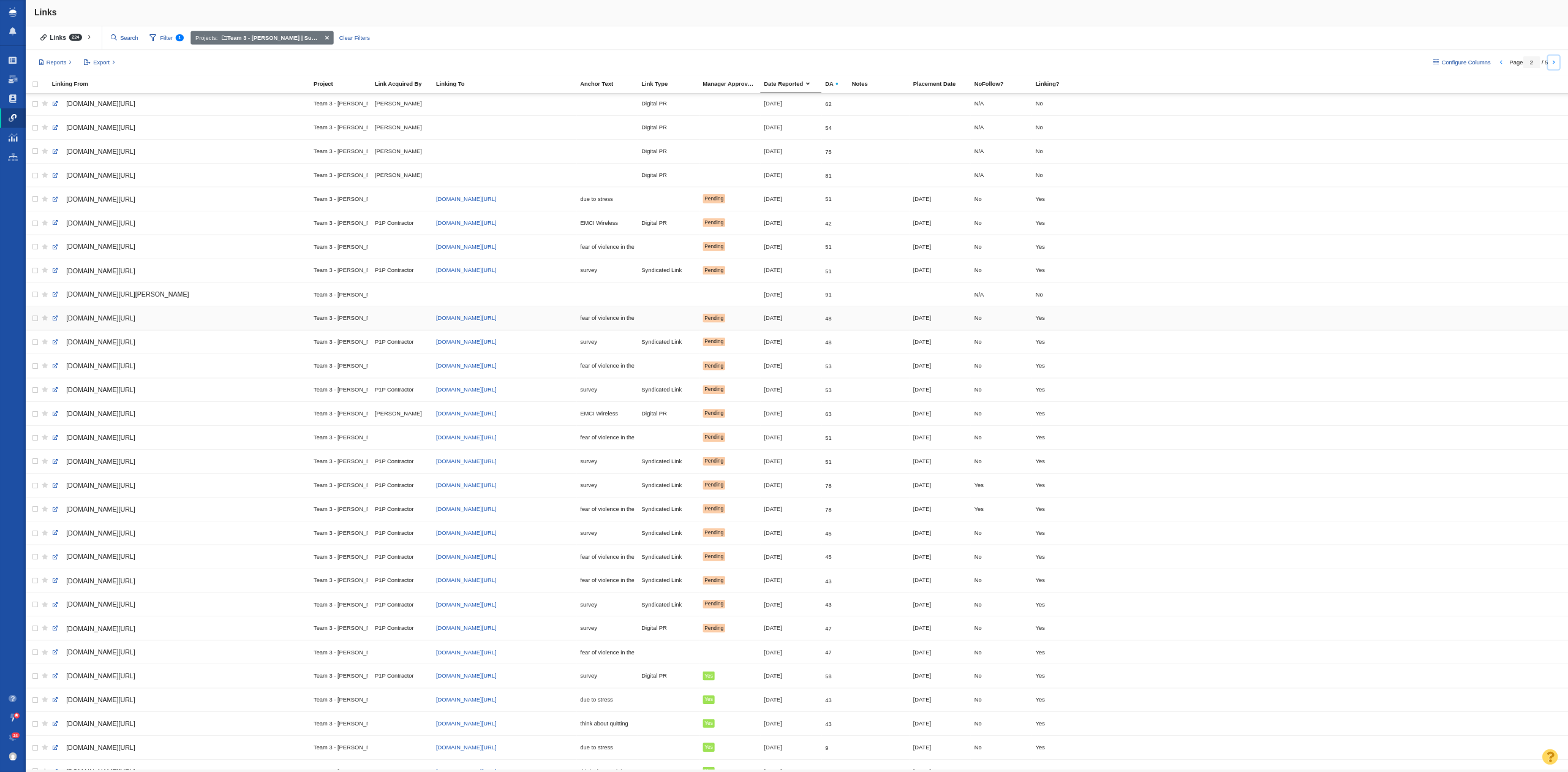
scroll to position [531, 0]
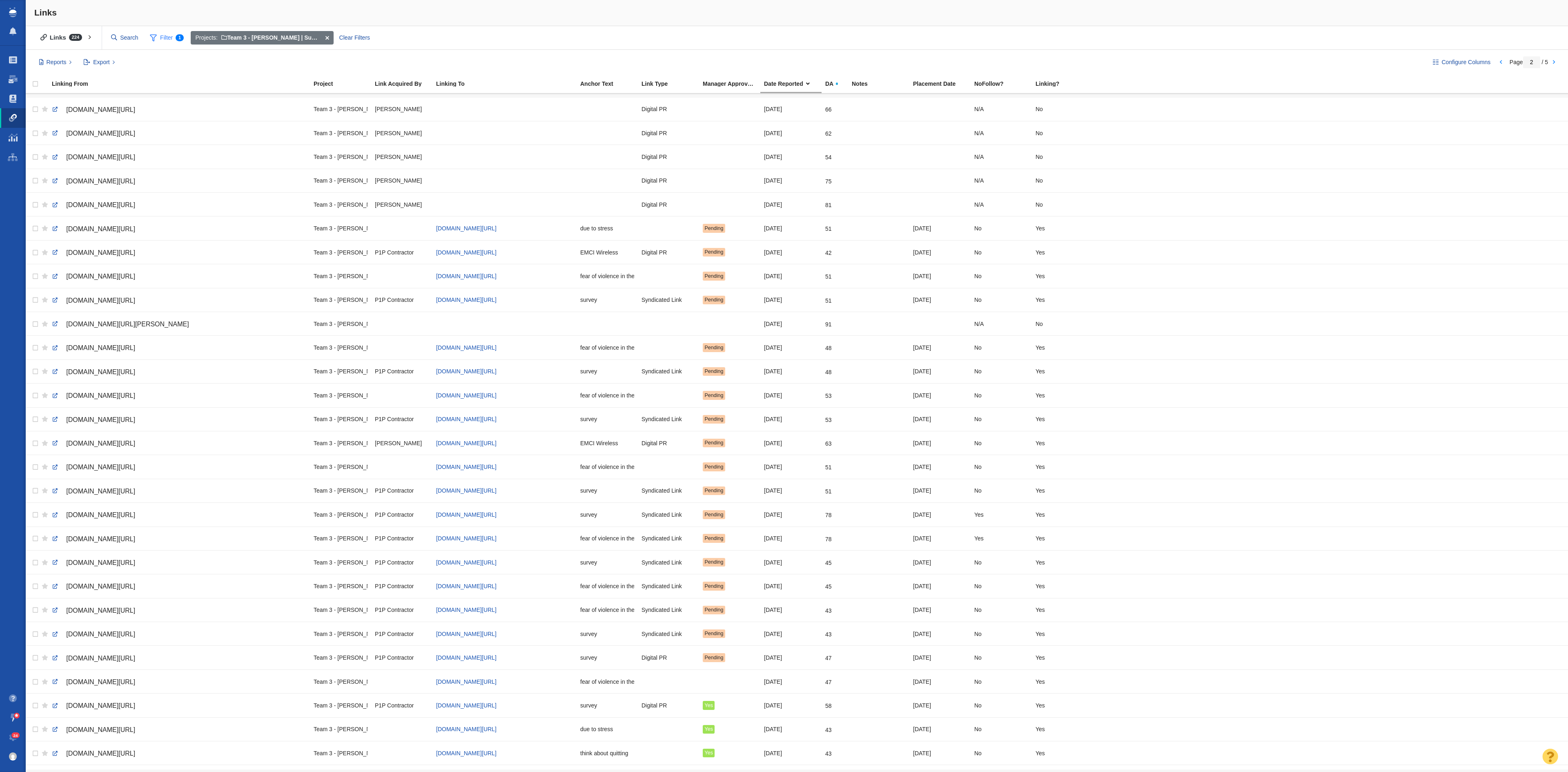
click at [157, 41] on span at bounding box center [153, 38] width 7 height 10
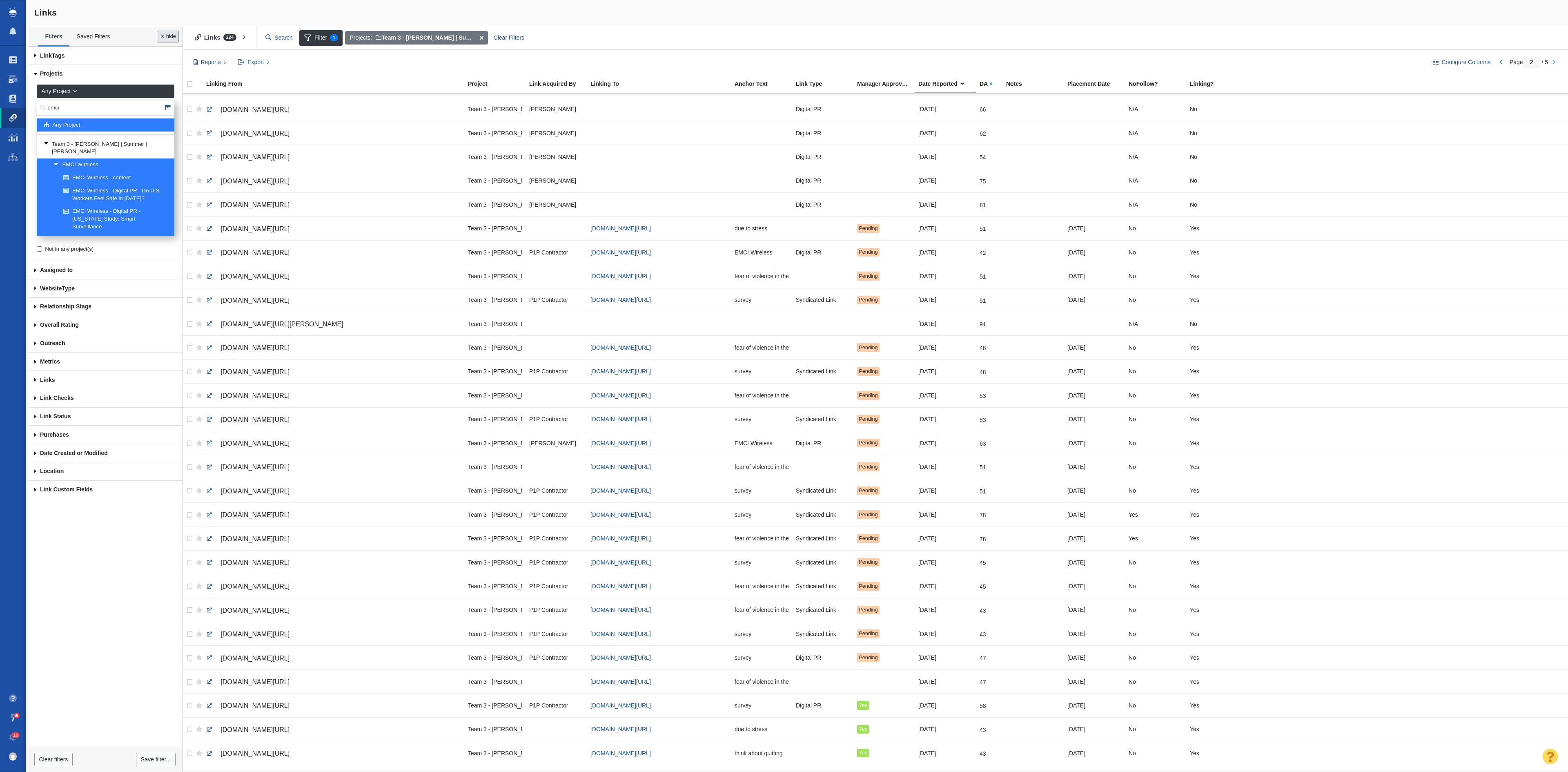
click at [163, 38] on button "Done" at bounding box center [168, 36] width 22 height 12
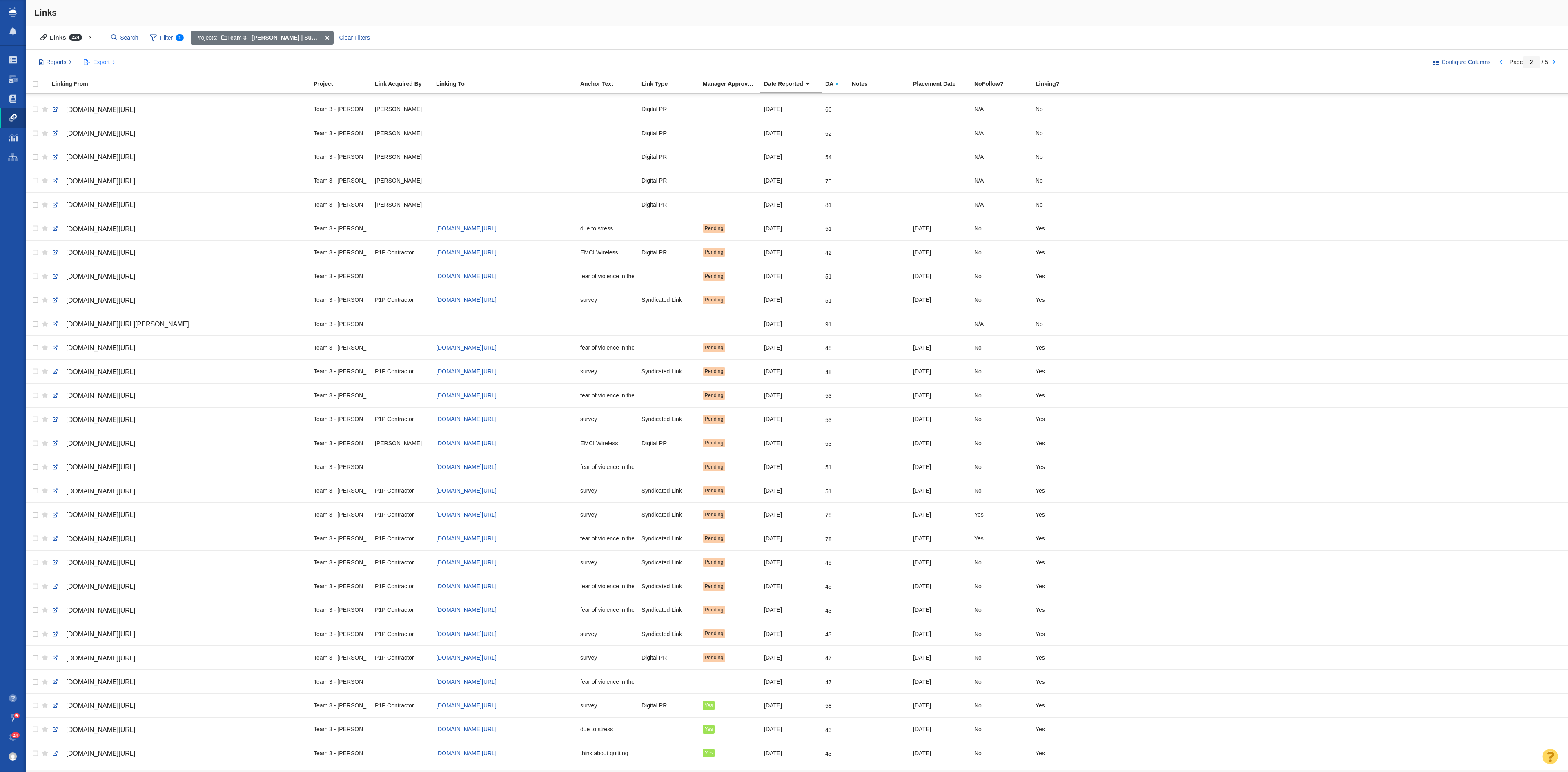
click at [97, 58] on button "Export" at bounding box center [99, 62] width 40 height 14
click at [214, 93] on span "Basic link report" at bounding box center [248, 93] width 89 height 8
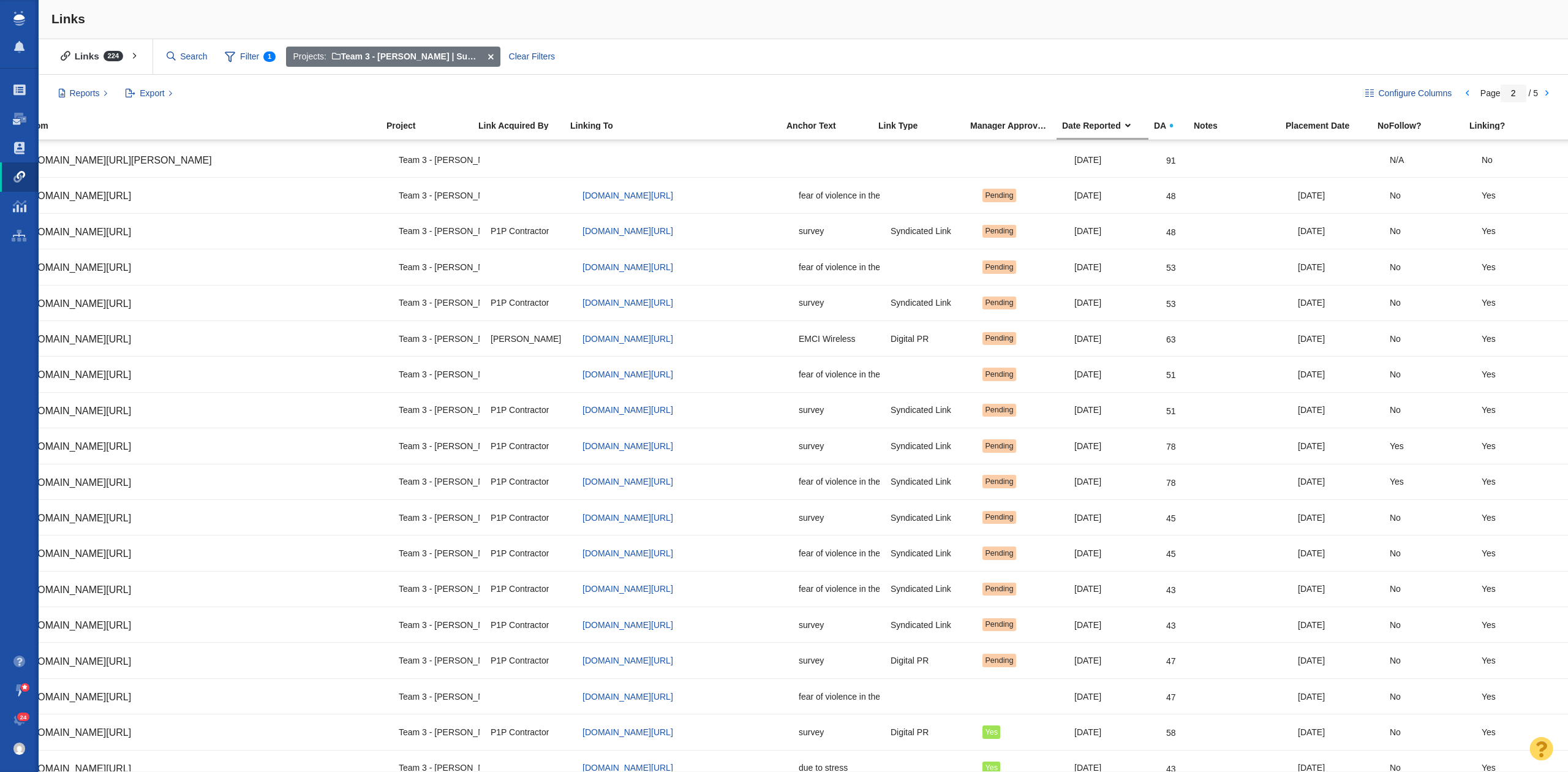
scroll to position [0, 0]
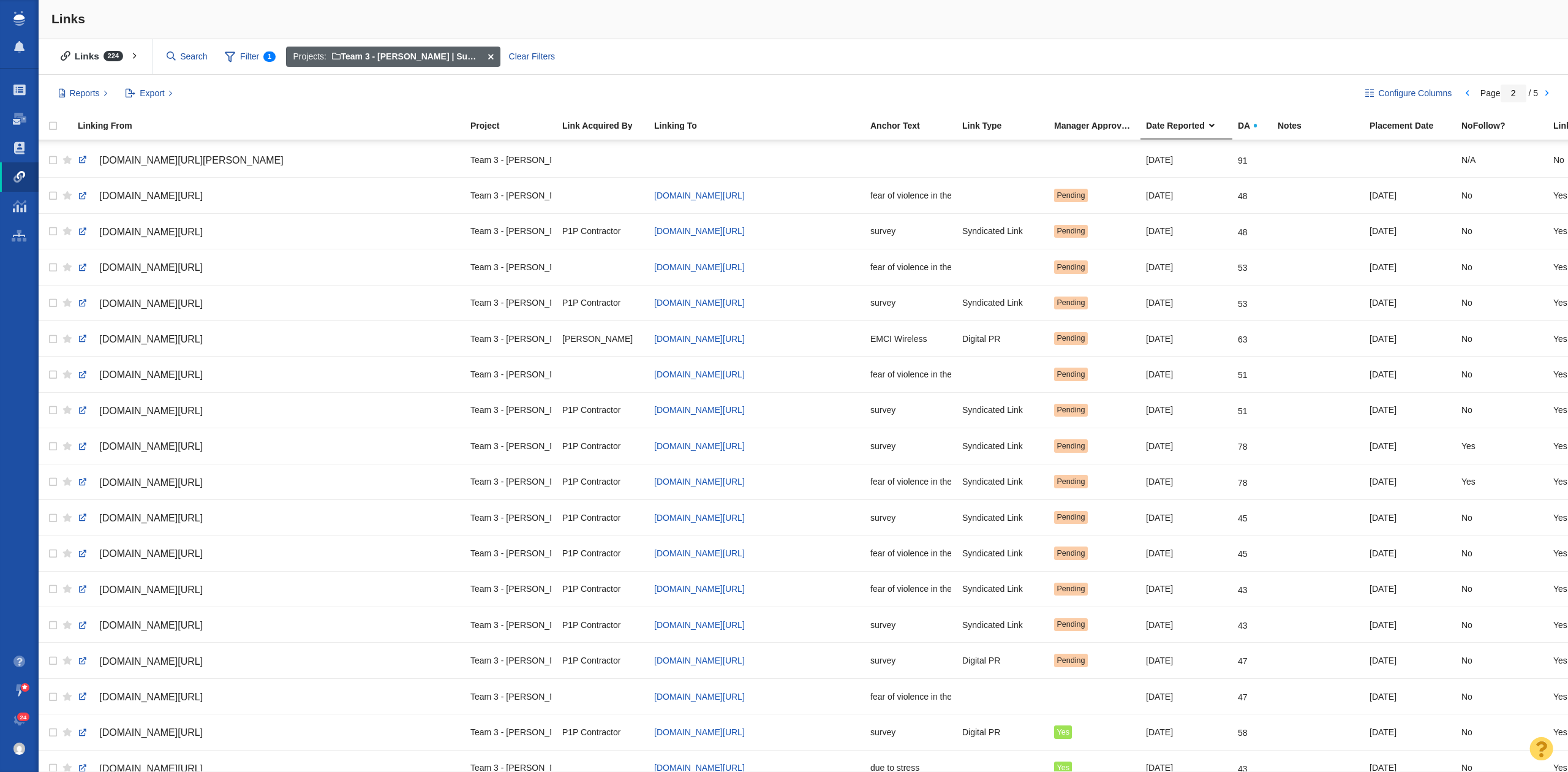
click at [496, 58] on span at bounding box center [490, 57] width 19 height 21
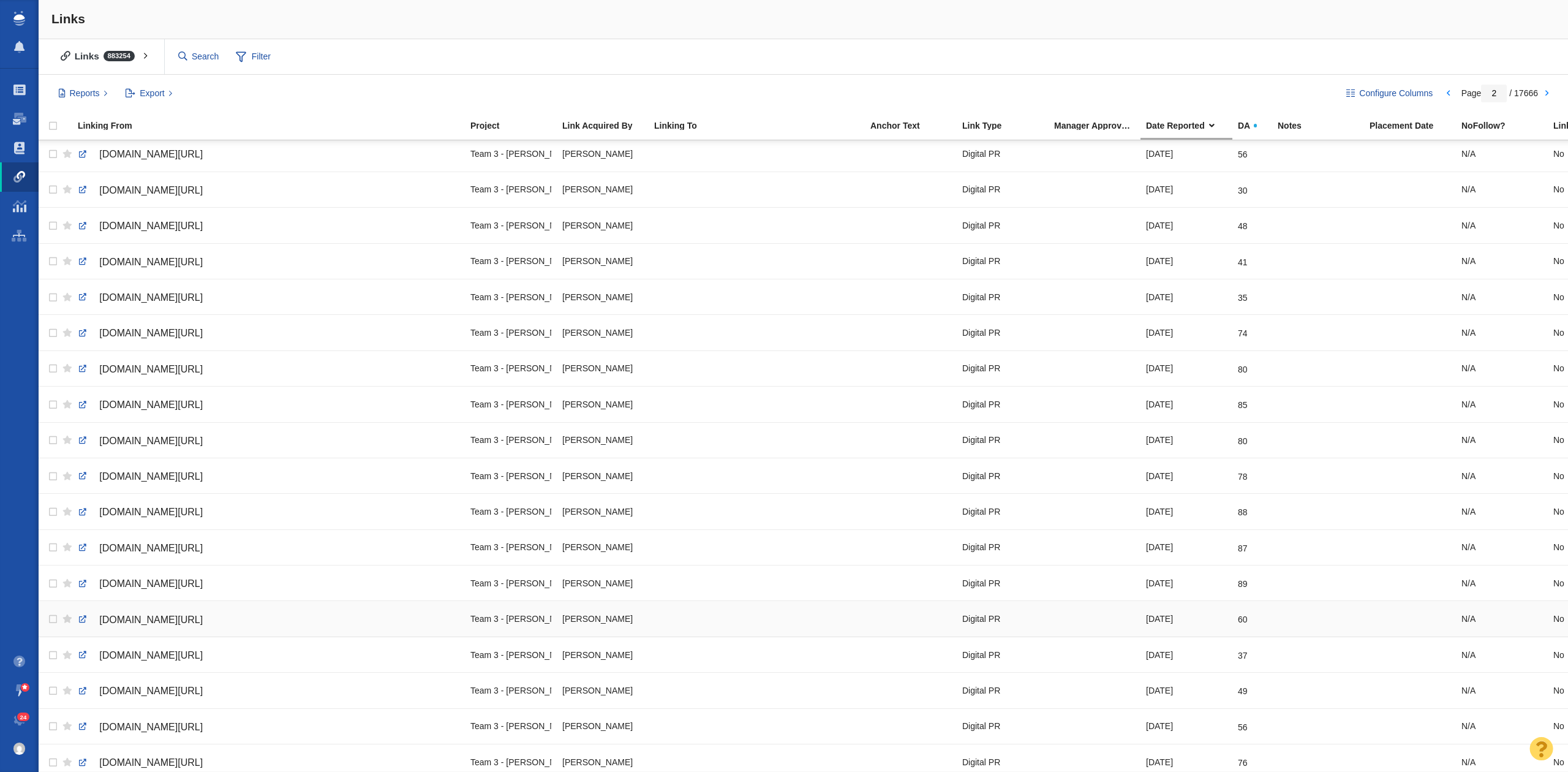
scroll to position [1179, 0]
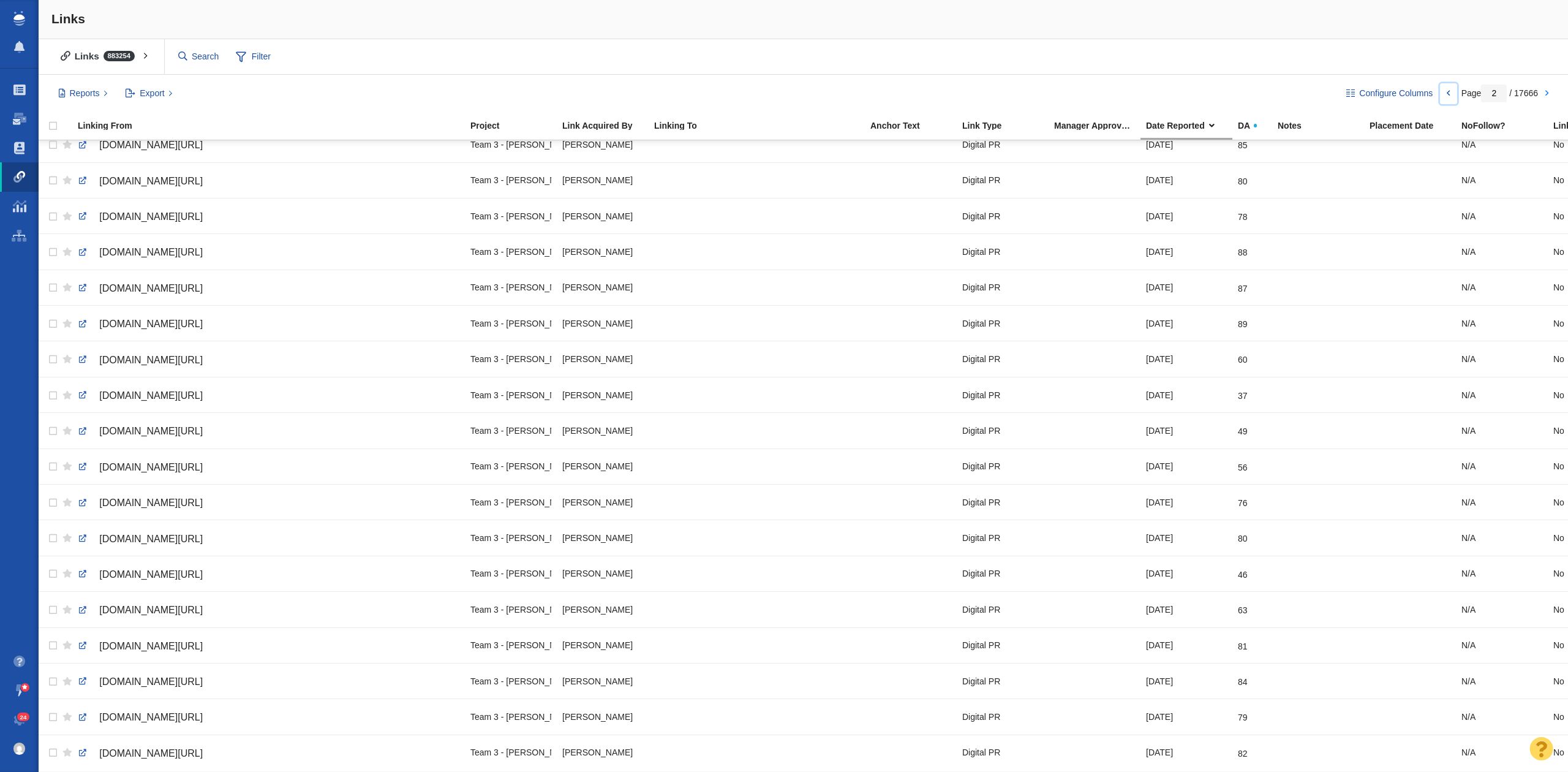
click at [1448, 93] on link at bounding box center [1448, 93] width 17 height 21
type input "1"
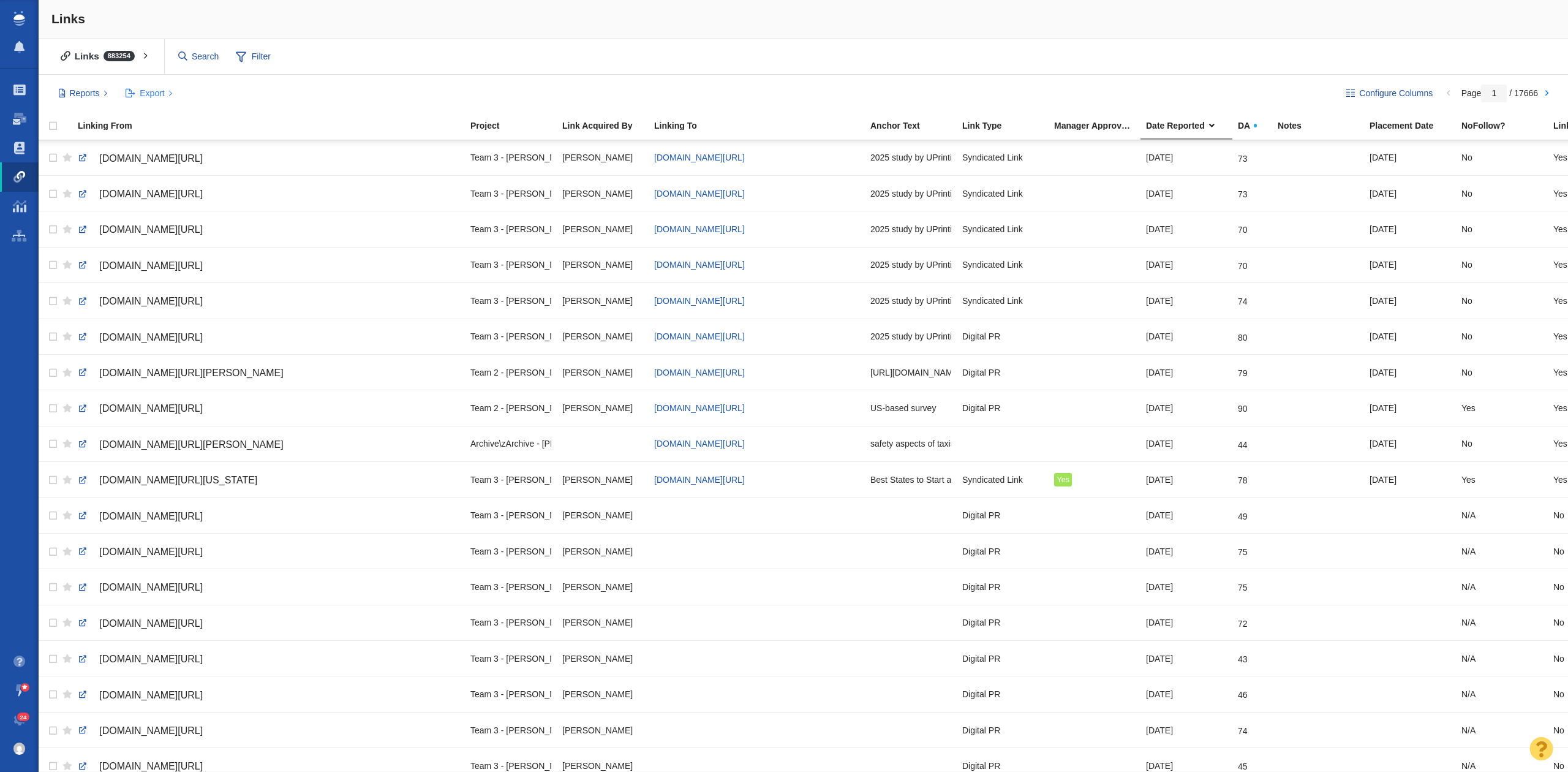
click at [142, 94] on span "Export" at bounding box center [152, 93] width 25 height 13
click at [641, 13] on div "Links" at bounding box center [803, 19] width 1530 height 39
click at [252, 60] on span "Filter" at bounding box center [254, 57] width 49 height 23
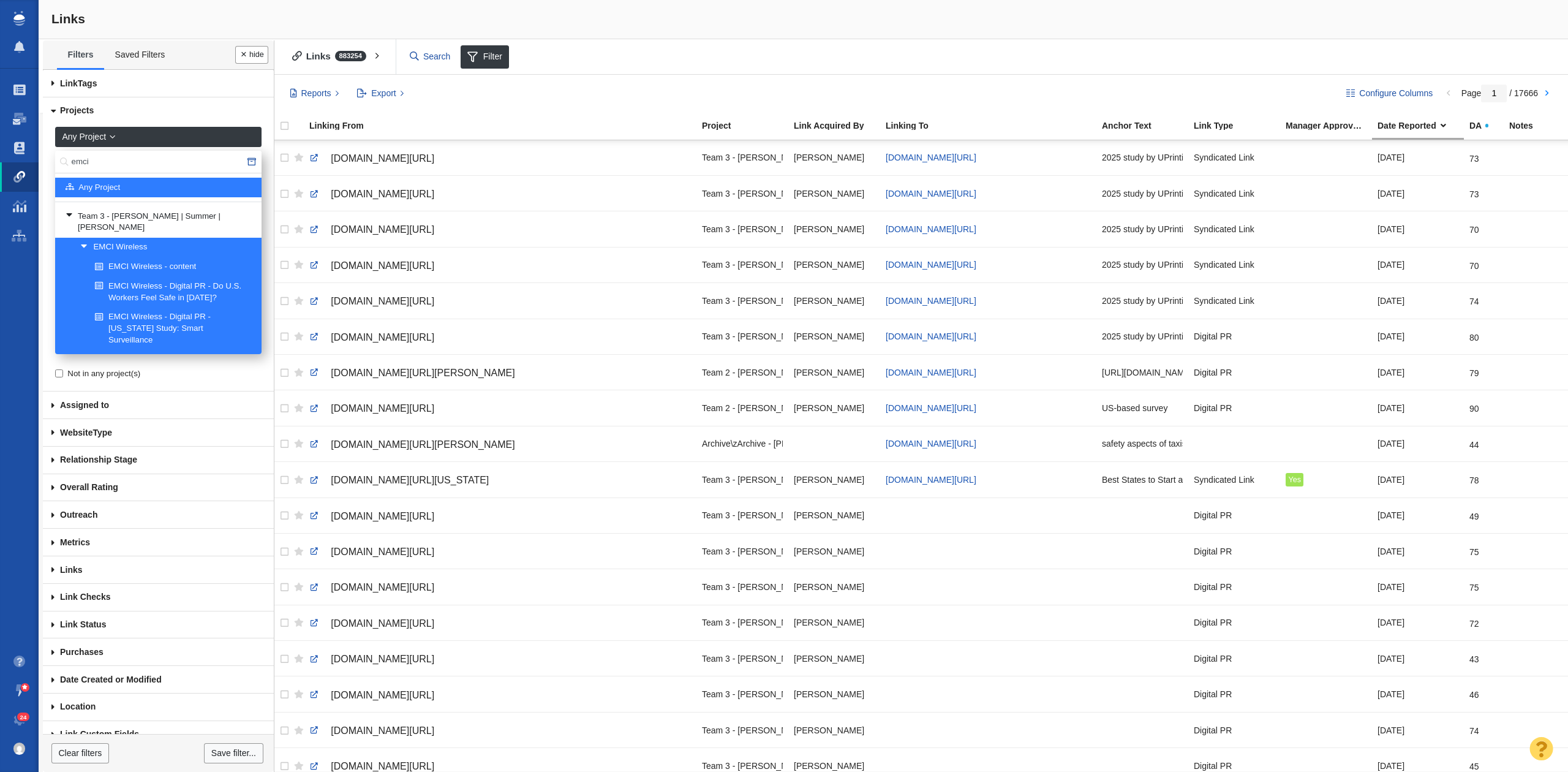
drag, startPoint x: 114, startPoint y: 160, endPoint x: -51, endPoint y: 163, distance: 165.0
click at [0, 163] on html "Projects Dashboard Websites People Link Monitoring Reports Projects Home Help C…" at bounding box center [784, 386] width 1568 height 772
type input "uprinting"
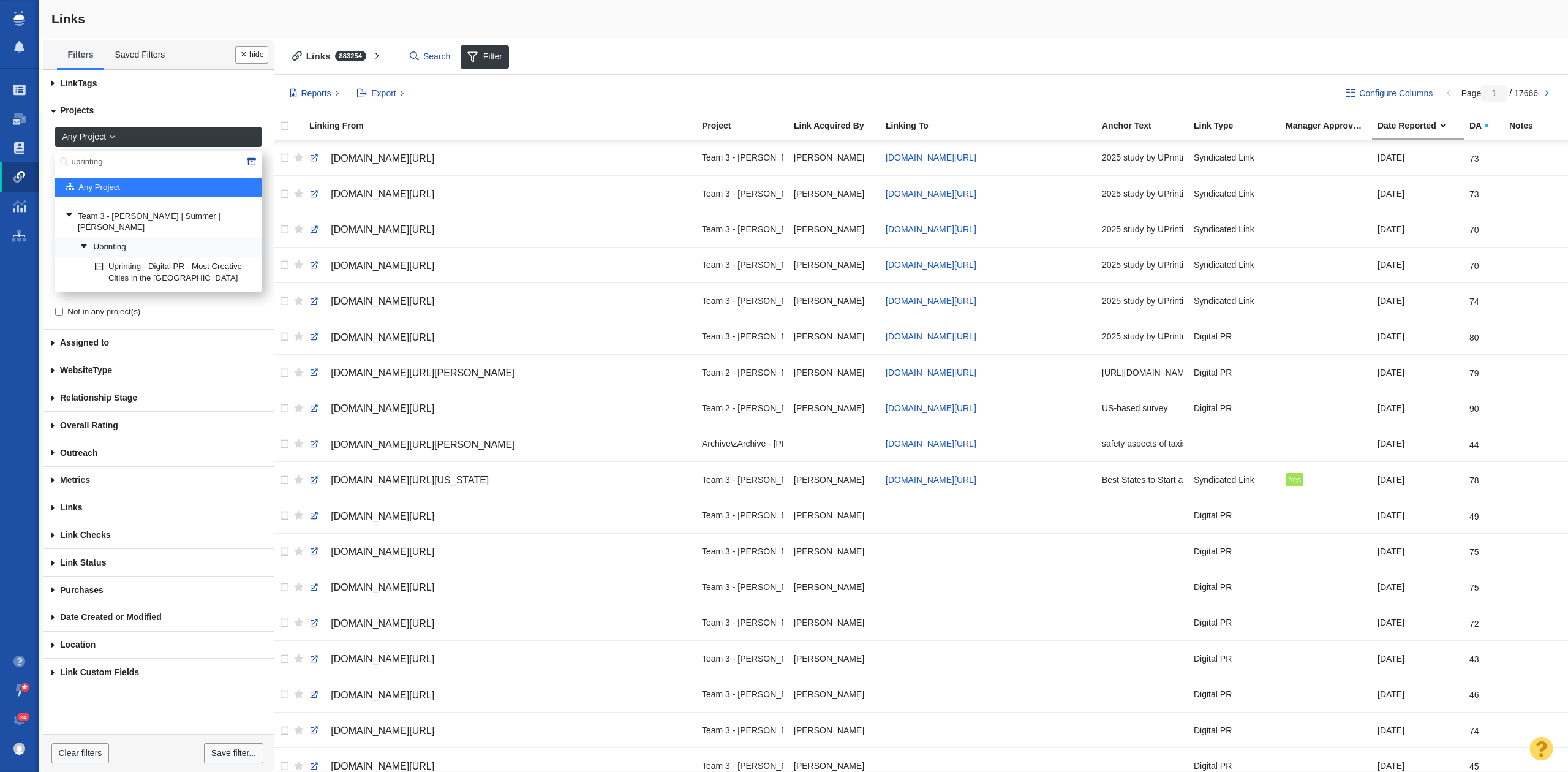
click at [147, 238] on link "Uprinting" at bounding box center [166, 248] width 178 height 18
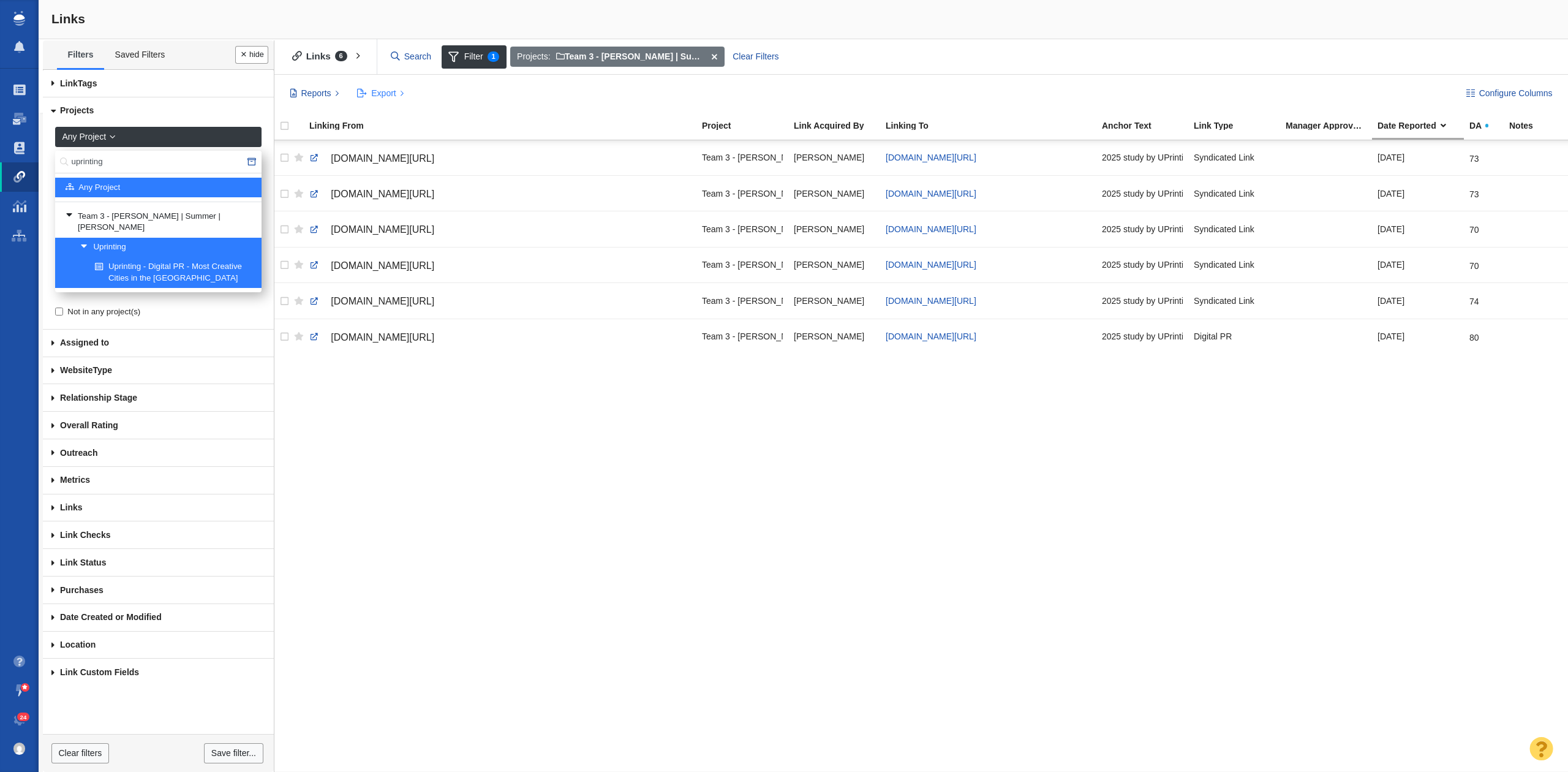
click at [385, 94] on span "Export" at bounding box center [384, 93] width 25 height 13
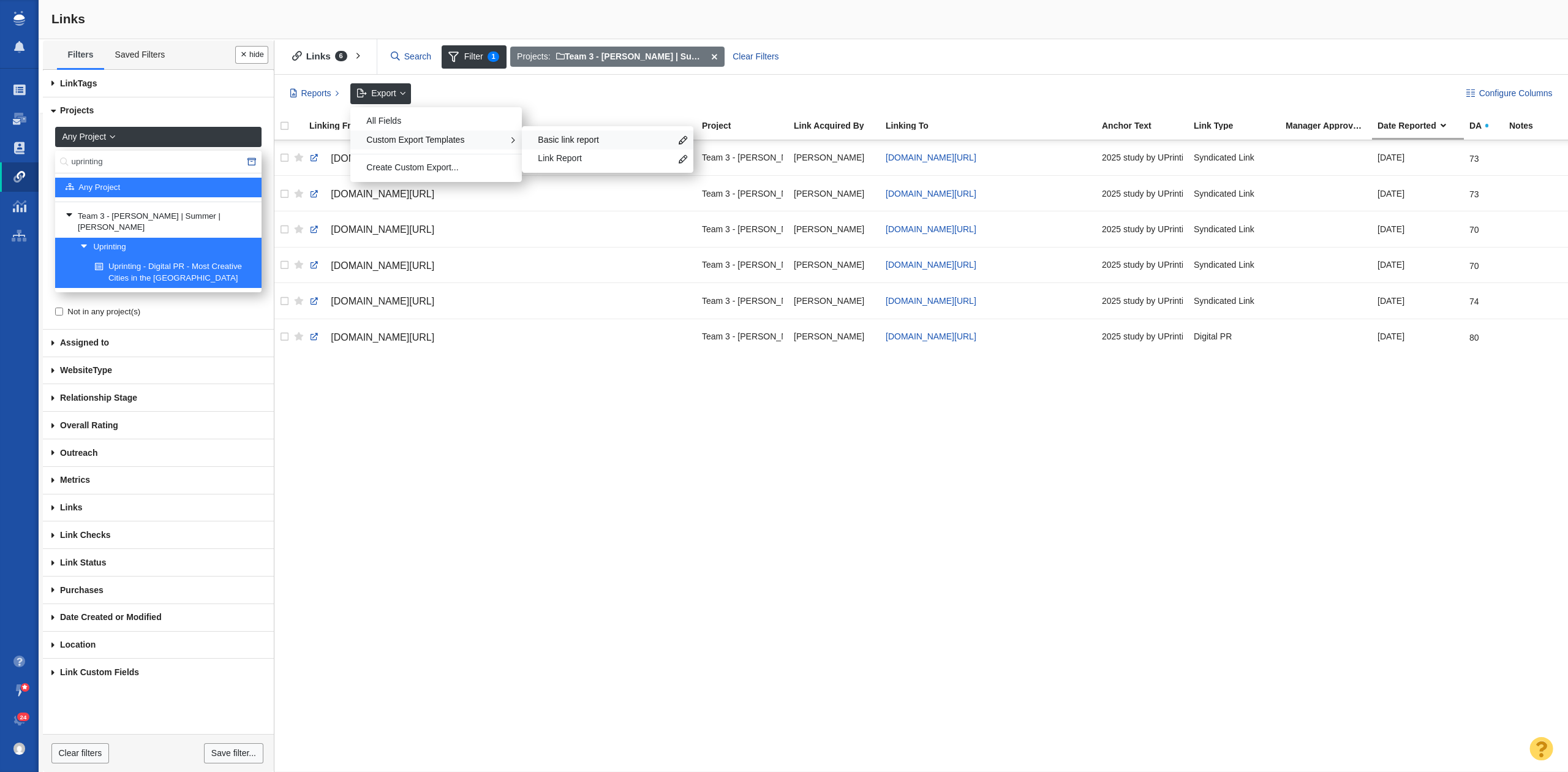
click at [599, 141] on span "Basic link report" at bounding box center [605, 140] width 133 height 12
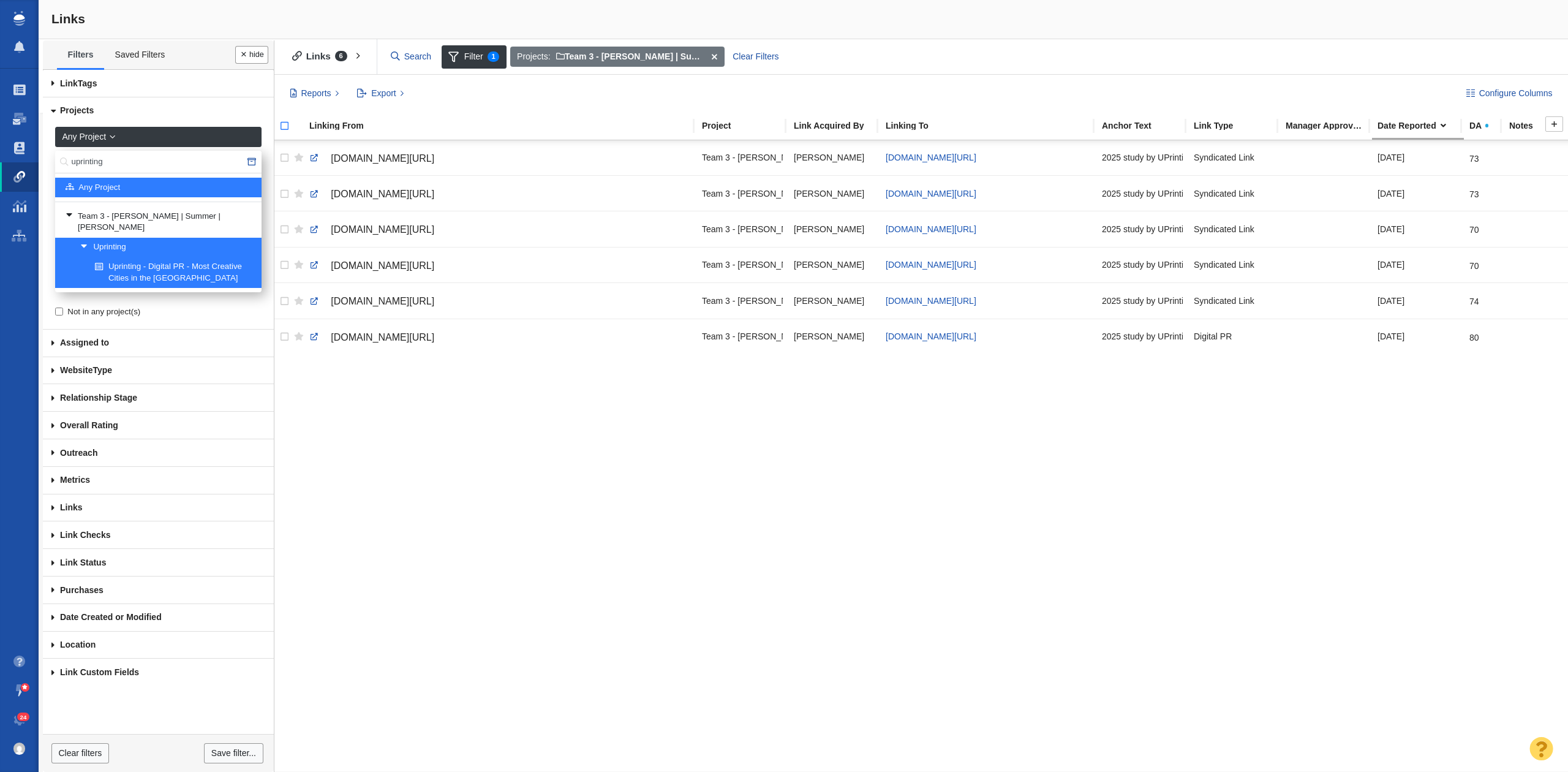
click at [287, 128] on input "checkbox" at bounding box center [279, 132] width 18 height 27
checkbox input "true"
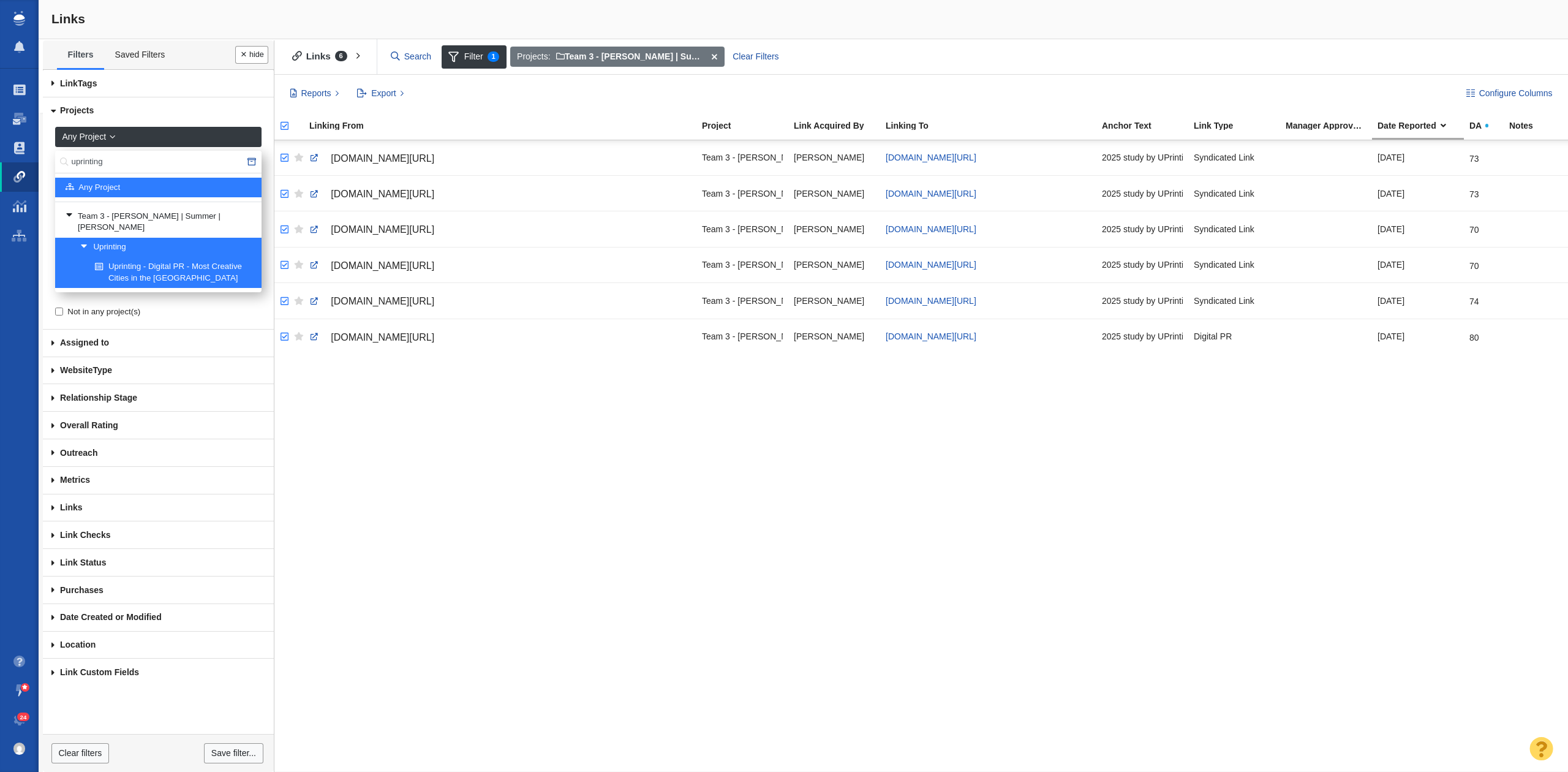
checkbox input "true"
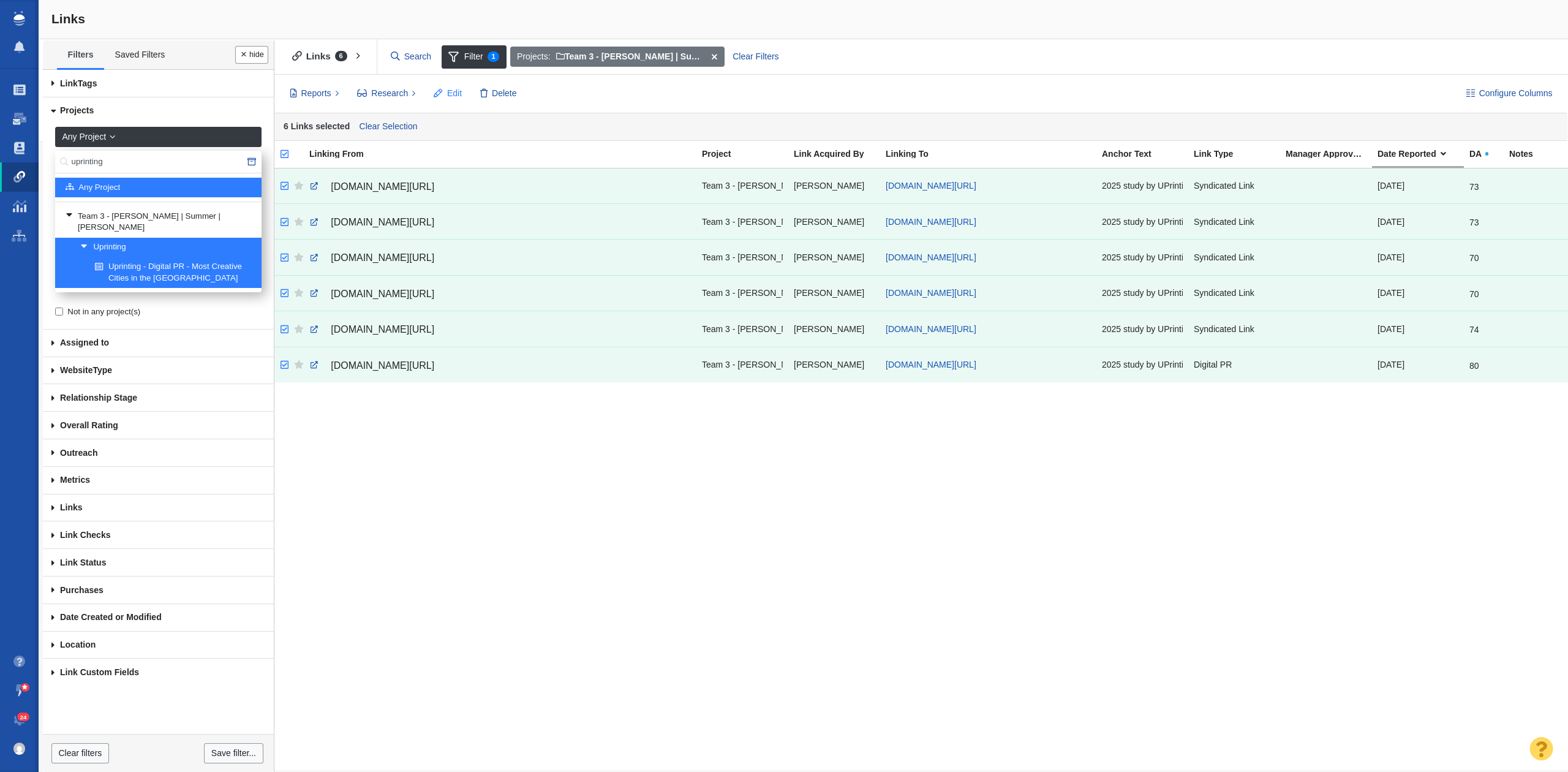
click at [444, 94] on button "Edit" at bounding box center [448, 93] width 42 height 21
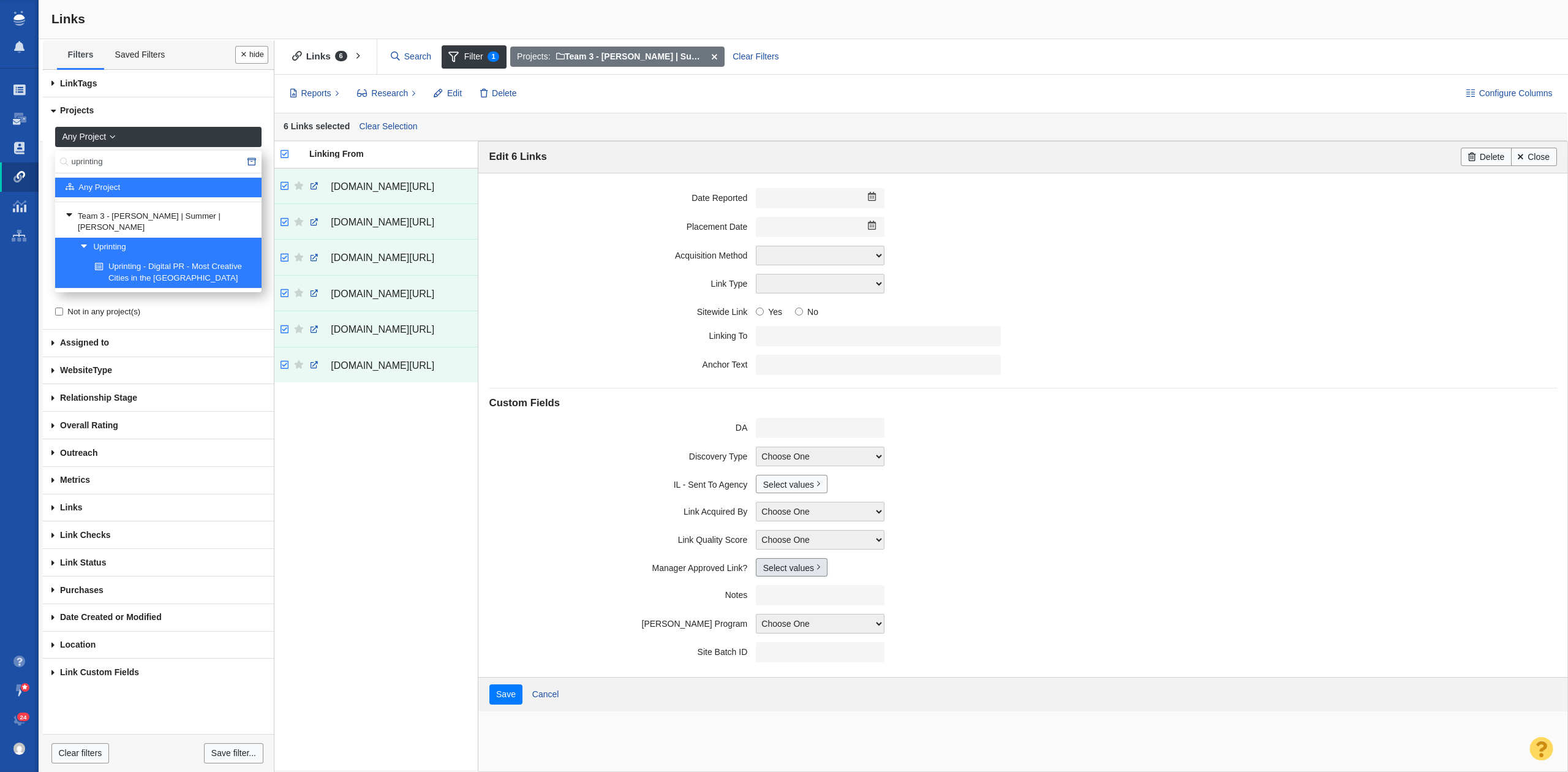
click at [772, 572] on link "Select values" at bounding box center [792, 567] width 71 height 18
drag, startPoint x: 764, startPoint y: 614, endPoint x: 668, endPoint y: 633, distance: 97.9
click at [764, 614] on input "Yes" at bounding box center [768, 612] width 8 height 8
checkbox input "true"
click at [496, 696] on input "Save" at bounding box center [506, 694] width 34 height 21
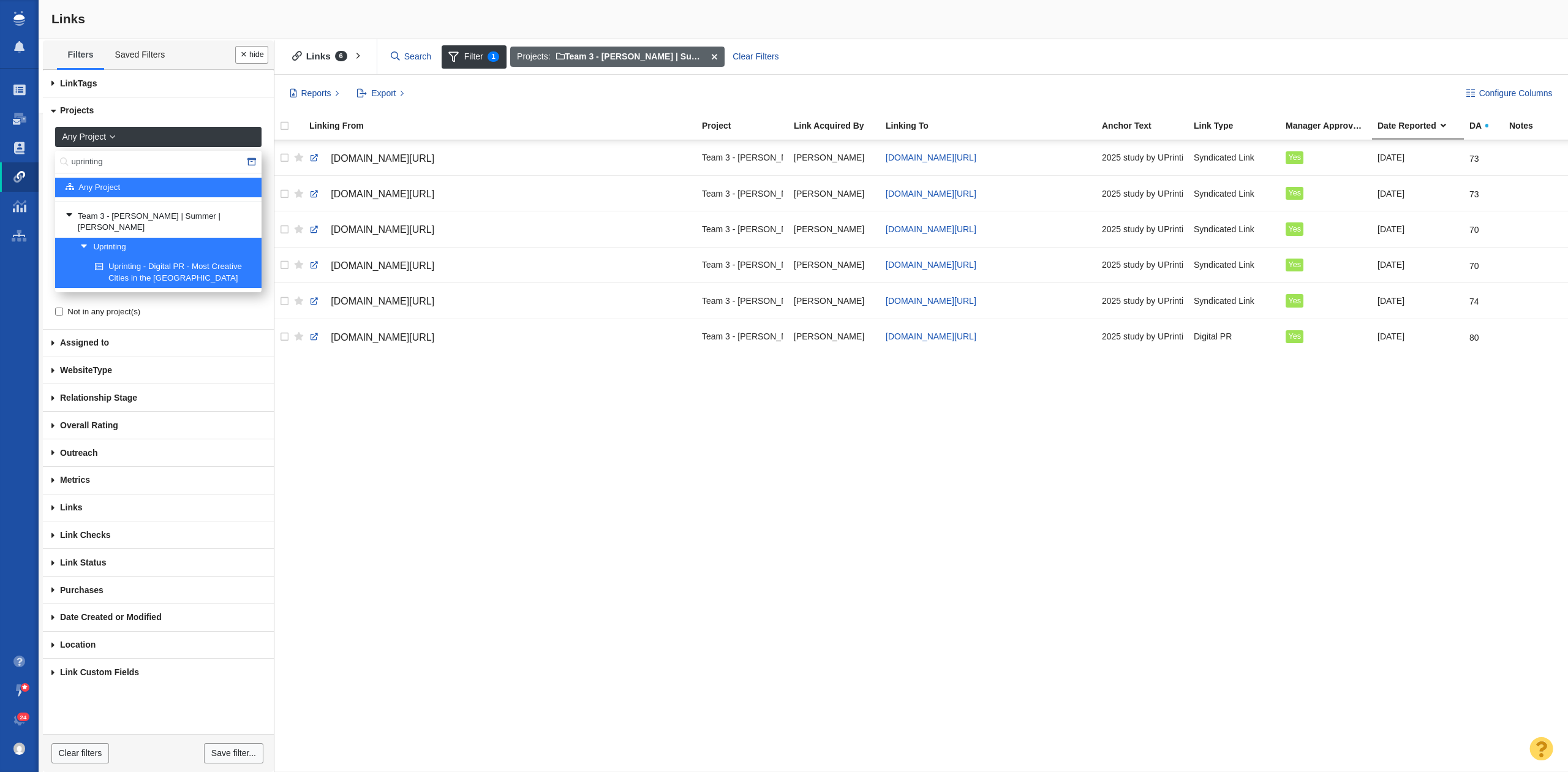
click at [714, 51] on span at bounding box center [714, 57] width 19 height 21
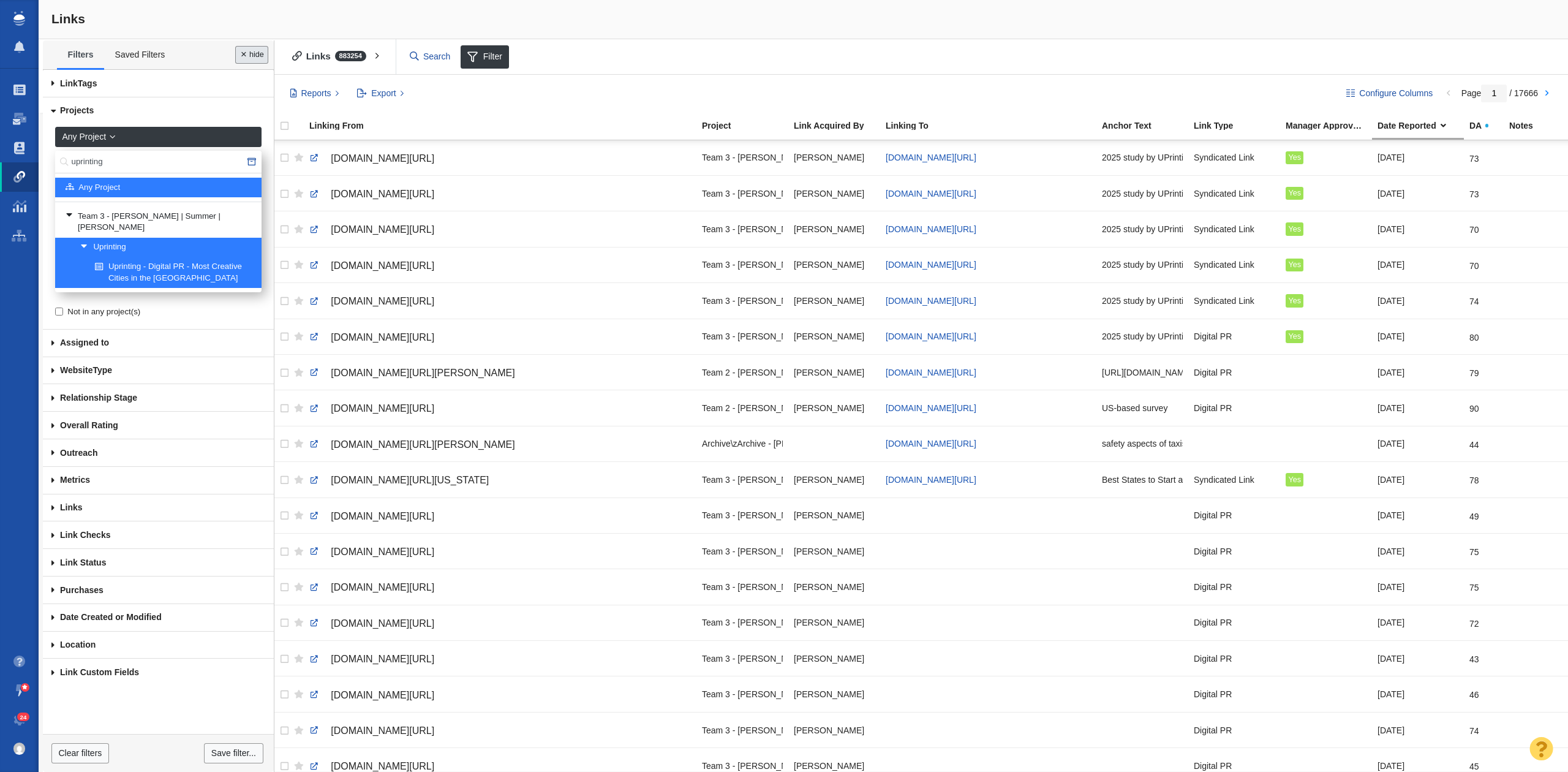
click at [248, 58] on button "Done" at bounding box center [252, 54] width 33 height 17
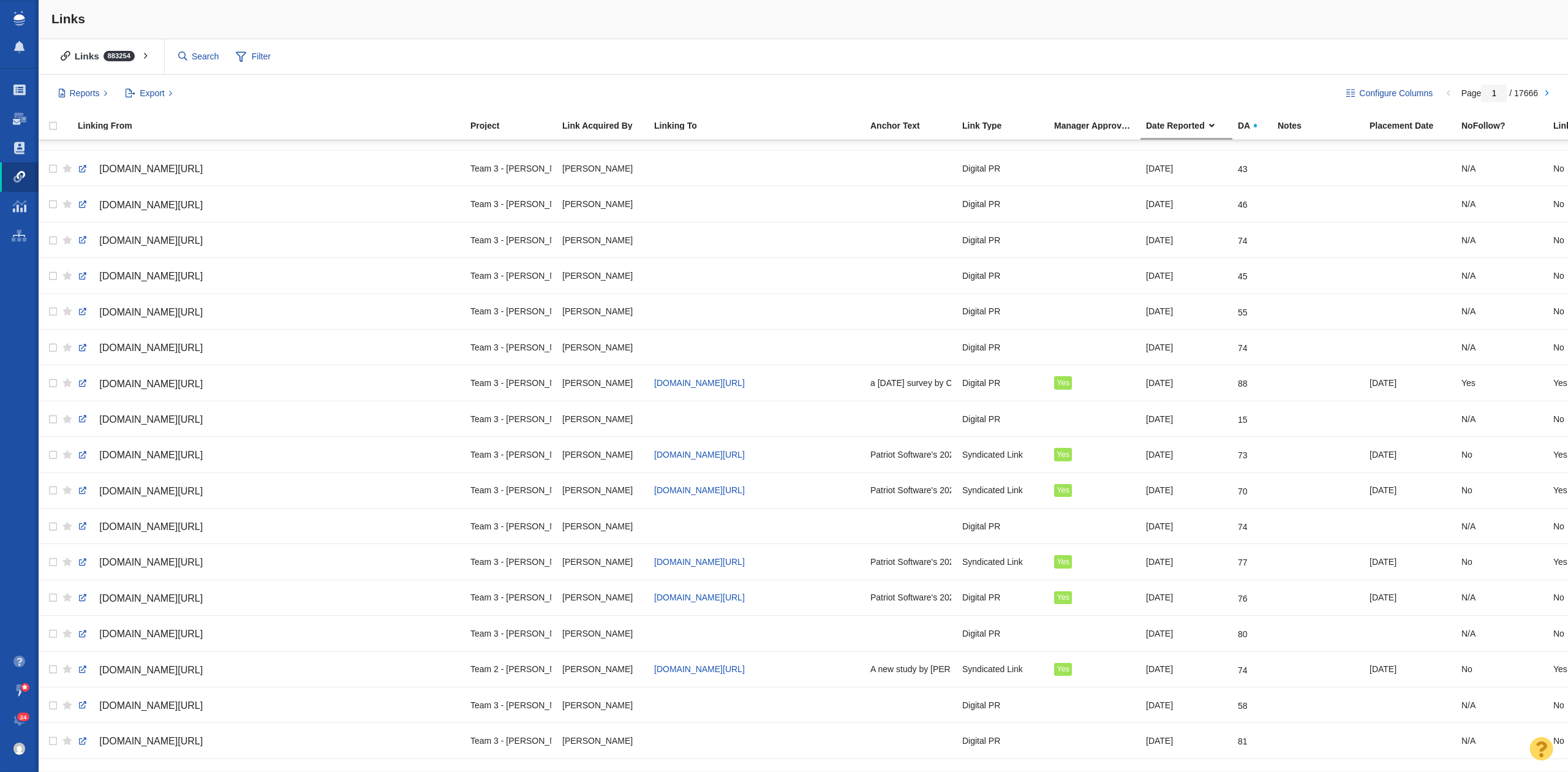
scroll to position [0, 0]
